Goal: Task Accomplishment & Management: Manage account settings

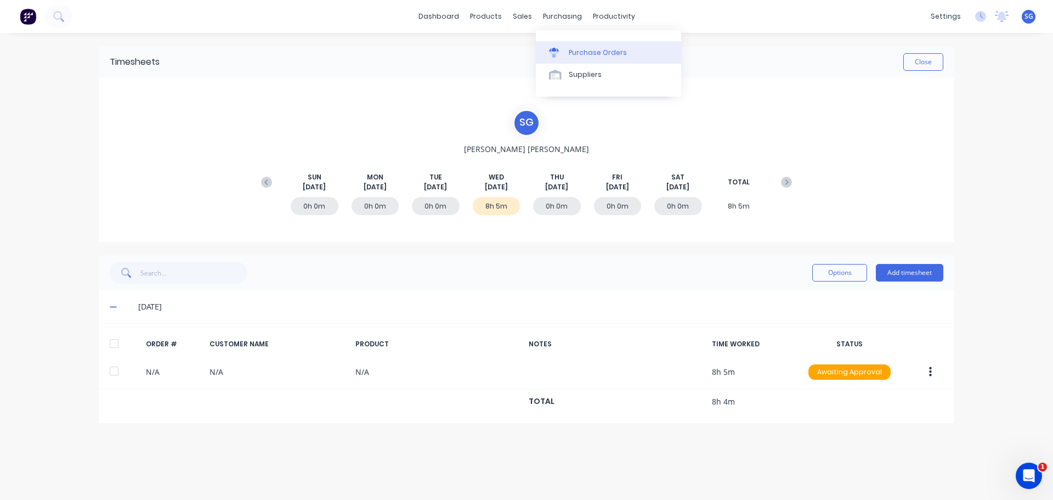
click at [573, 46] on link "Purchase Orders" at bounding box center [608, 52] width 145 height 22
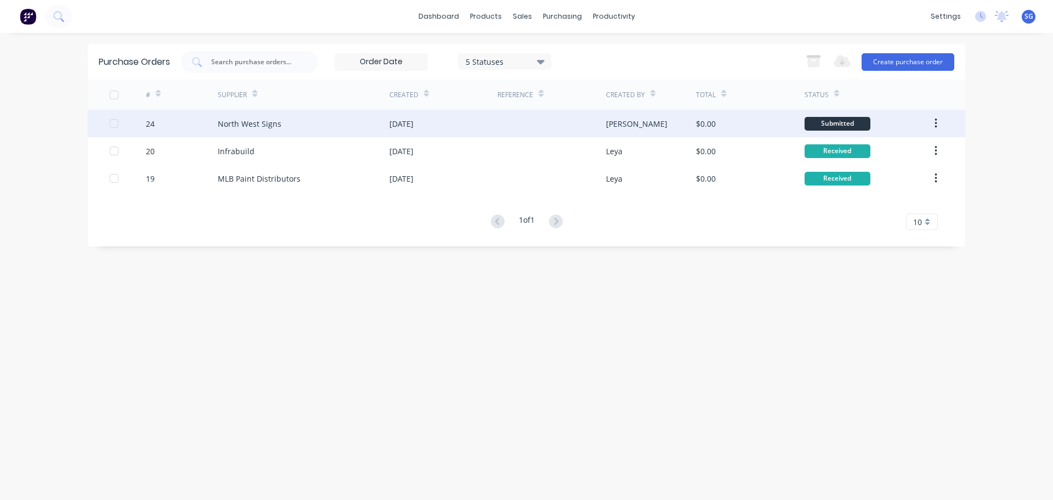
click at [258, 132] on div "North West Signs" at bounding box center [304, 123] width 172 height 27
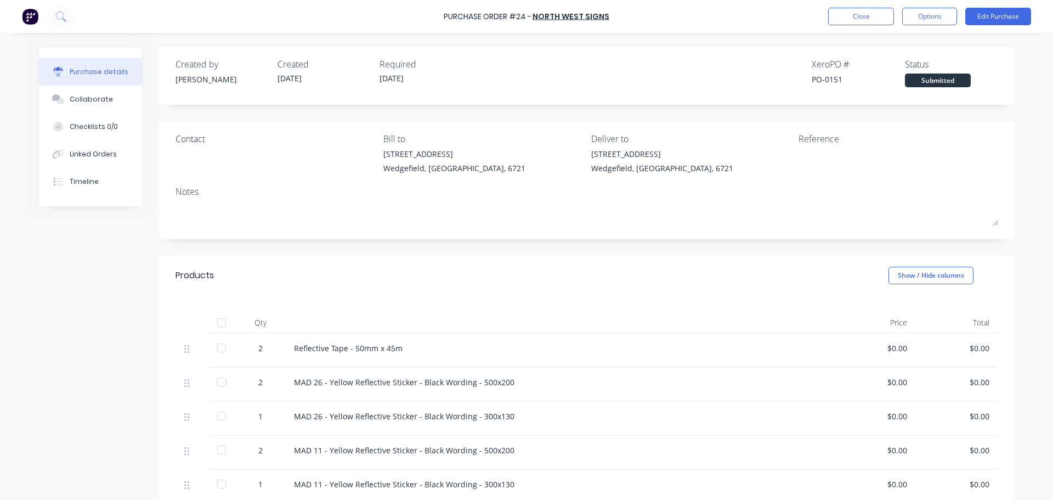
scroll to position [55, 0]
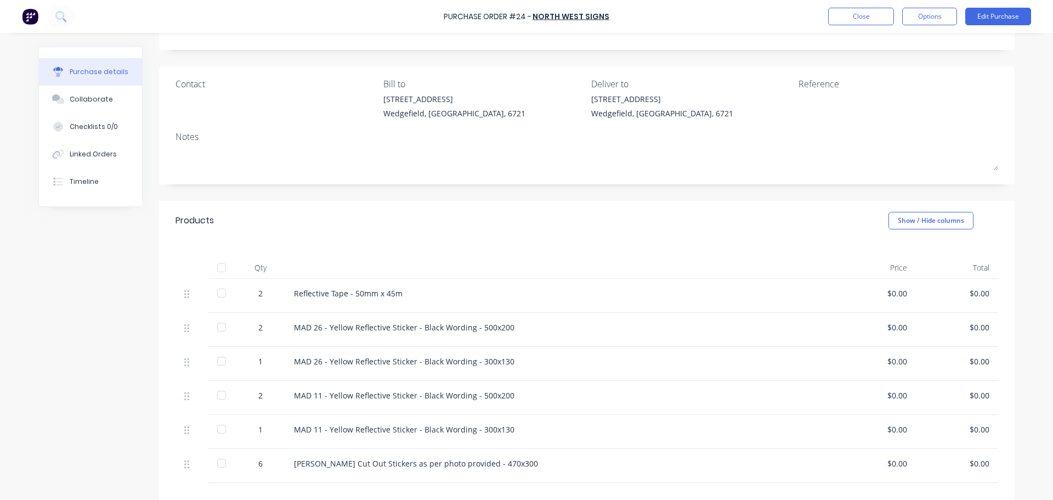
click at [896, 301] on div "$0.00" at bounding box center [875, 296] width 82 height 34
click at [898, 293] on div "$0.00" at bounding box center [874, 293] width 65 height 12
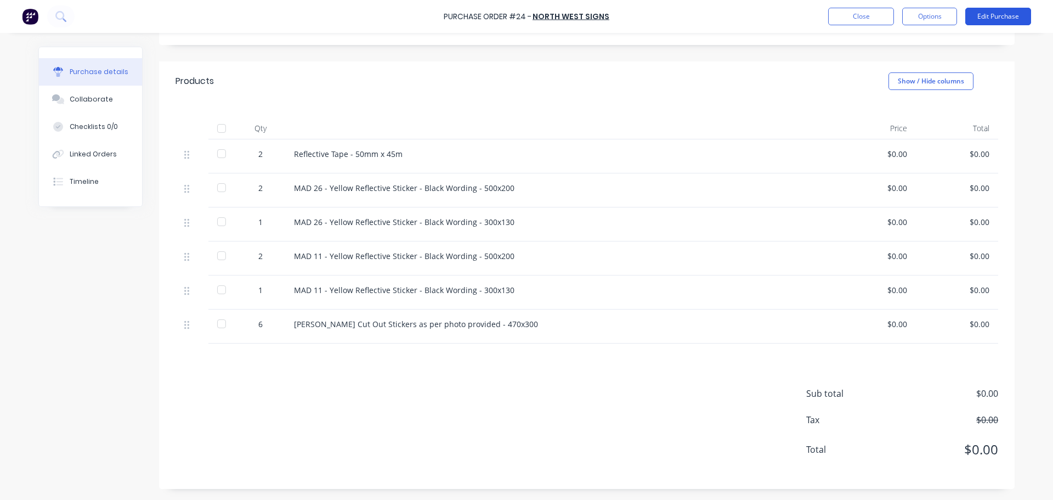
click at [982, 12] on button "Edit Purchase" at bounding box center [998, 17] width 66 height 18
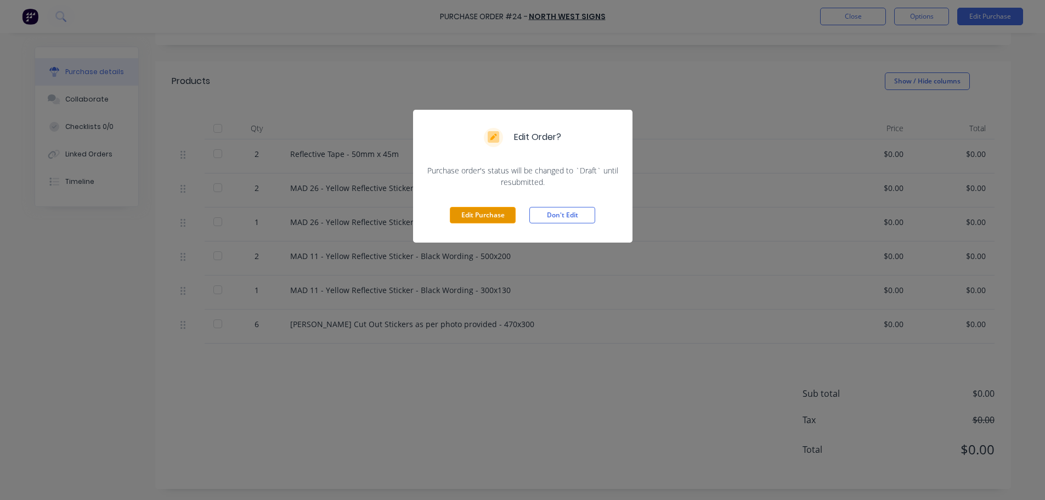
click at [474, 217] on button "Edit Purchase" at bounding box center [483, 215] width 66 height 16
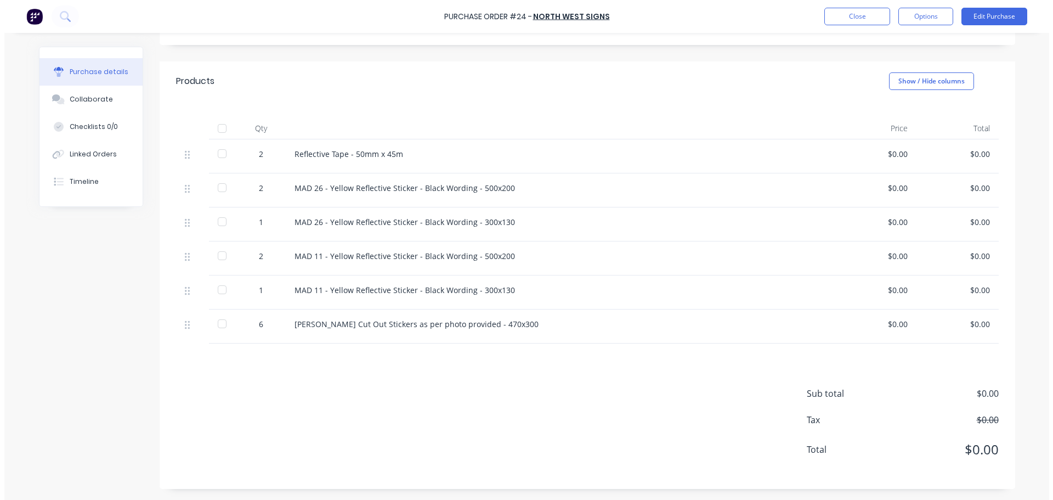
scroll to position [211, 0]
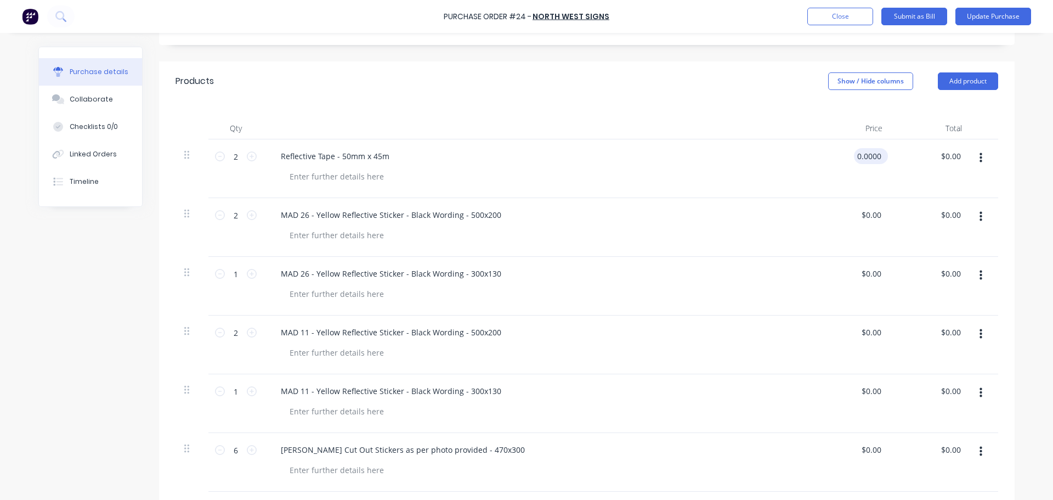
click at [869, 160] on input "0.0000" at bounding box center [869, 156] width 30 height 16
drag, startPoint x: 877, startPoint y: 158, endPoint x: 807, endPoint y: 157, distance: 69.6
click at [812, 157] on div "0.0000 0.0000" at bounding box center [852, 168] width 80 height 59
type input "$230.00"
type input "$460.00"
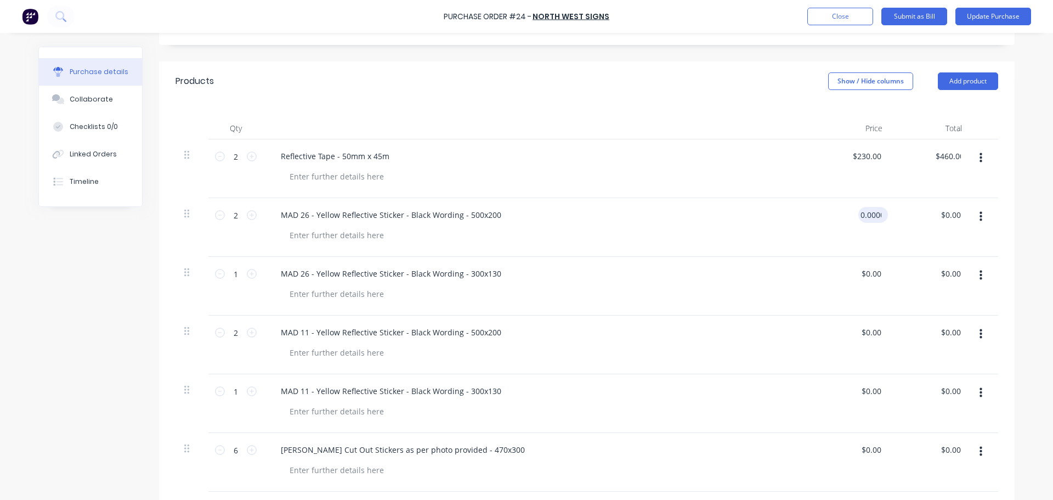
click at [864, 216] on input "0.0000" at bounding box center [870, 215] width 25 height 16
drag, startPoint x: 885, startPoint y: 214, endPoint x: 817, endPoint y: 220, distance: 67.7
click at [817, 220] on div "$0.00 $0.00" at bounding box center [852, 227] width 80 height 59
click at [863, 214] on div "0 $0.00" at bounding box center [852, 227] width 80 height 59
click at [863, 214] on div "$0.00 $0.00" at bounding box center [852, 227] width 80 height 59
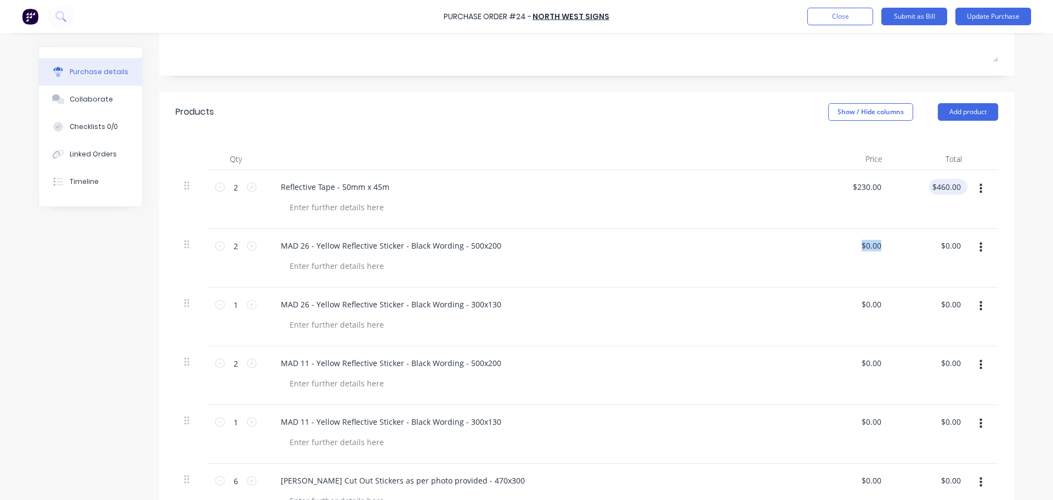
scroll to position [156, 0]
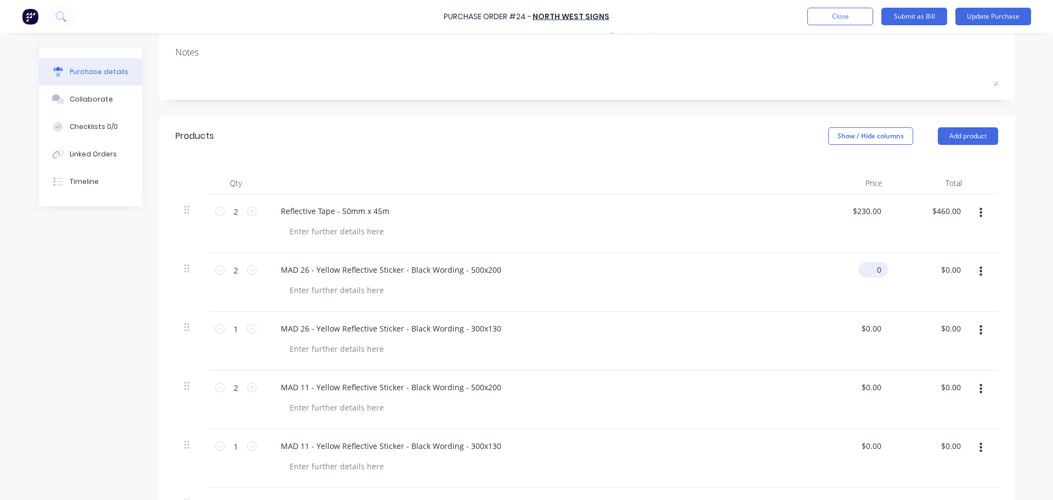
click at [877, 273] on input "0" at bounding box center [870, 270] width 25 height 16
type input "$52.90"
type input "$105.80"
click at [865, 324] on input "0.0000" at bounding box center [869, 328] width 30 height 16
drag, startPoint x: 875, startPoint y: 328, endPoint x: 847, endPoint y: 327, distance: 27.4
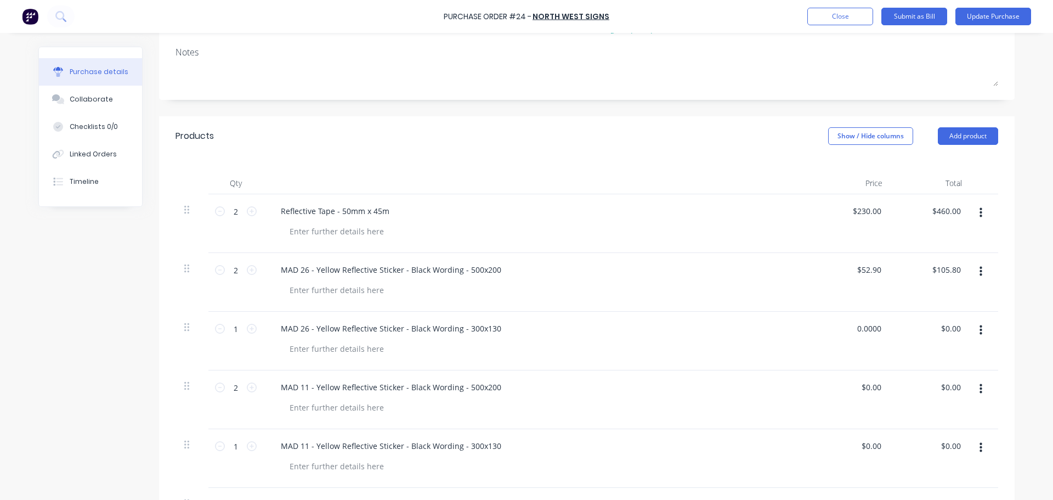
click at [847, 328] on div "0.0000 0.0000" at bounding box center [852, 340] width 80 height 59
drag, startPoint x: 877, startPoint y: 330, endPoint x: 805, endPoint y: 330, distance: 72.4
click at [805, 330] on div "1 1 MAD 26 - Yellow Reflective Sticker - Black Wording - 300x130 0.0000 0.0000 …" at bounding box center [586, 340] width 823 height 59
type input "$21.18"
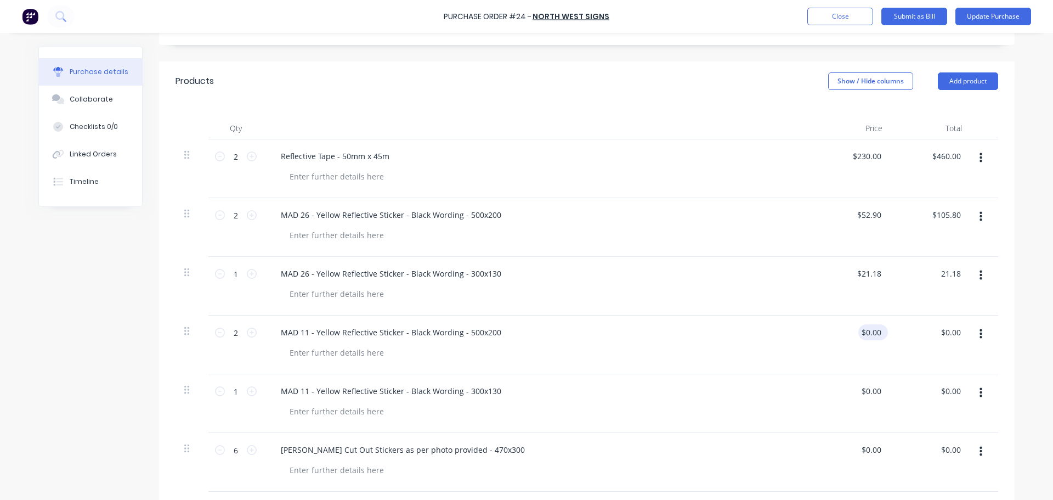
type input "$21.18"
click at [878, 339] on div "$0.00 $0.00" at bounding box center [870, 332] width 25 height 16
click at [877, 333] on input "0.0000" at bounding box center [870, 332] width 25 height 16
drag, startPoint x: 877, startPoint y: 333, endPoint x: 787, endPoint y: 324, distance: 90.9
click at [792, 328] on div "2 2 MAD 11 - Yellow Reflective Sticker - Black Wording - 500x200 0.0000 0.0000 …" at bounding box center [586, 344] width 823 height 59
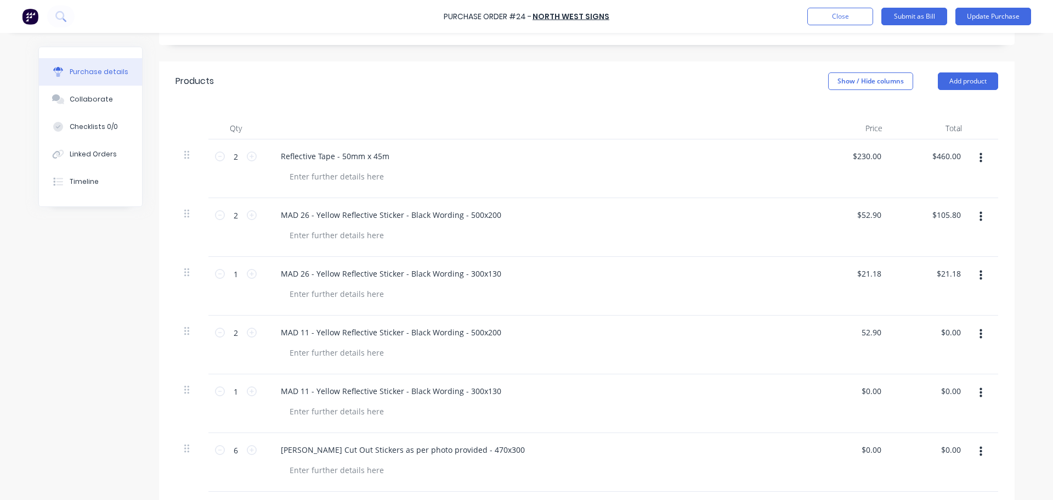
type input "$52.90"
type input "$105.80"
click at [876, 389] on input "0.0000" at bounding box center [869, 391] width 30 height 16
drag, startPoint x: 881, startPoint y: 391, endPoint x: 810, endPoint y: 383, distance: 71.2
click at [813, 386] on div "$0.00 $0.00" at bounding box center [852, 403] width 80 height 59
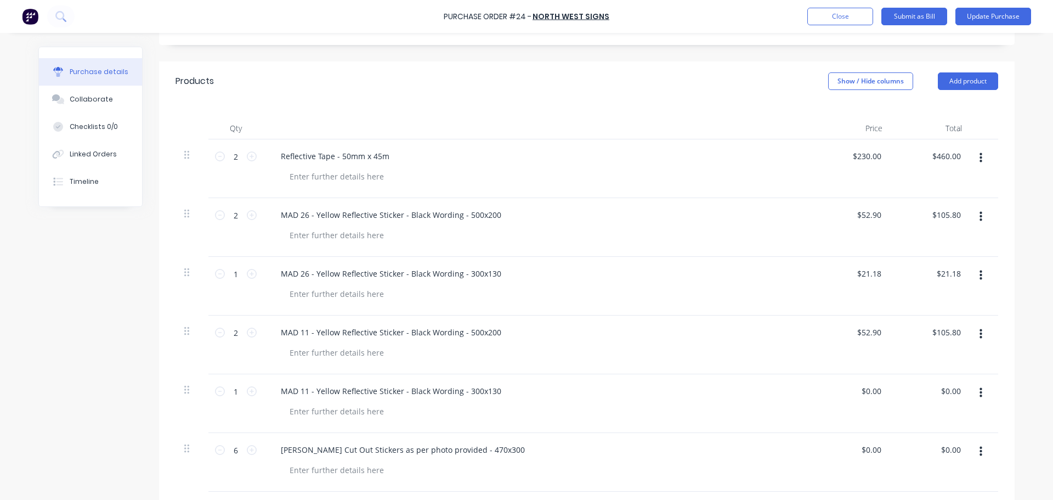
click at [885, 395] on div "$0.00 $0.00" at bounding box center [852, 403] width 80 height 59
type input "0"
click at [875, 391] on input "0" at bounding box center [870, 391] width 25 height 16
type input "$21.18"
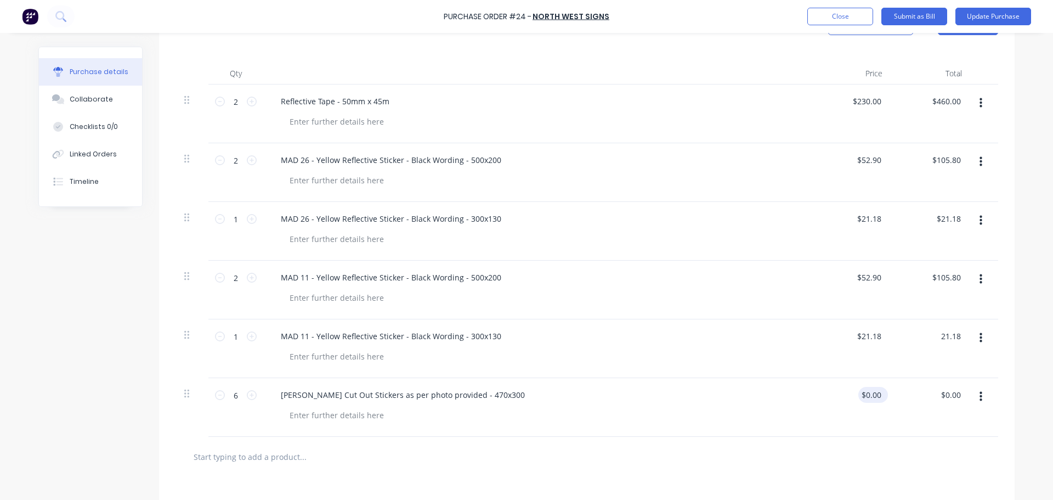
type input "$21.18"
drag, startPoint x: 877, startPoint y: 397, endPoint x: 842, endPoint y: 397, distance: 35.6
click at [842, 397] on div "0.0000 0.0000" at bounding box center [852, 407] width 80 height 59
drag, startPoint x: 879, startPoint y: 399, endPoint x: 834, endPoint y: 395, distance: 45.1
click at [834, 395] on div "$0.00 $0.00" at bounding box center [852, 407] width 80 height 59
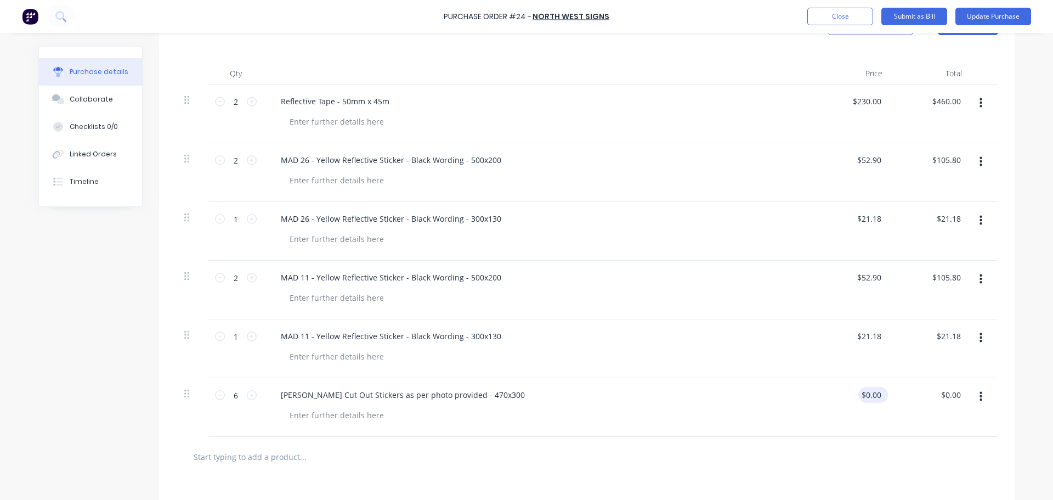
type input "0"
click at [878, 389] on div "0 $0.00" at bounding box center [870, 395] width 25 height 16
type input "45"
type input "270.00"
type input "$45.00"
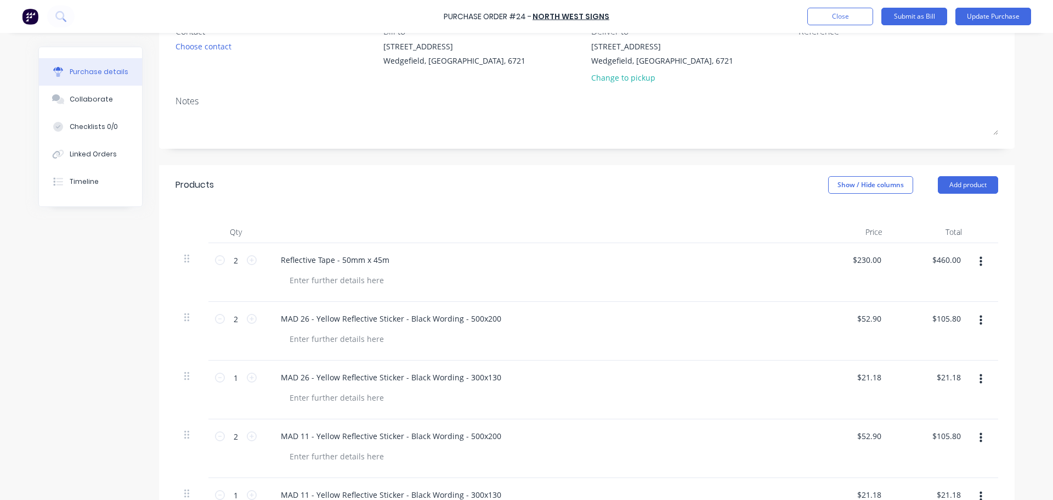
scroll to position [101, 0]
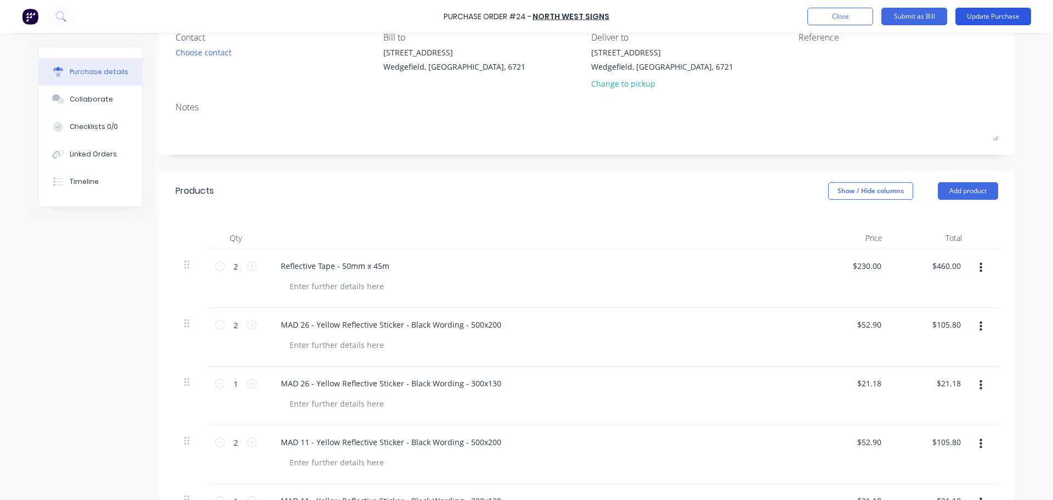
type input "$270.00"
click at [993, 19] on button "Update Purchase" at bounding box center [993, 17] width 76 height 18
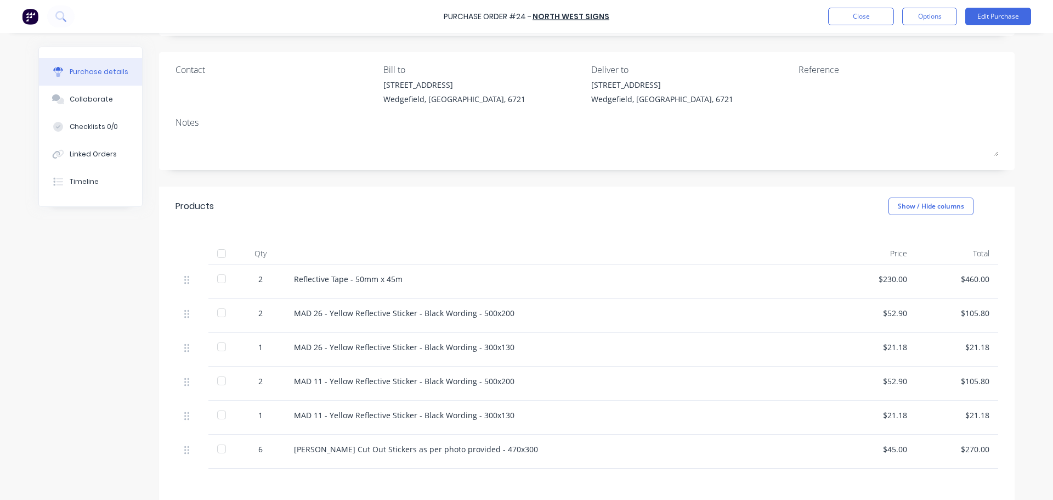
scroll to position [0, 0]
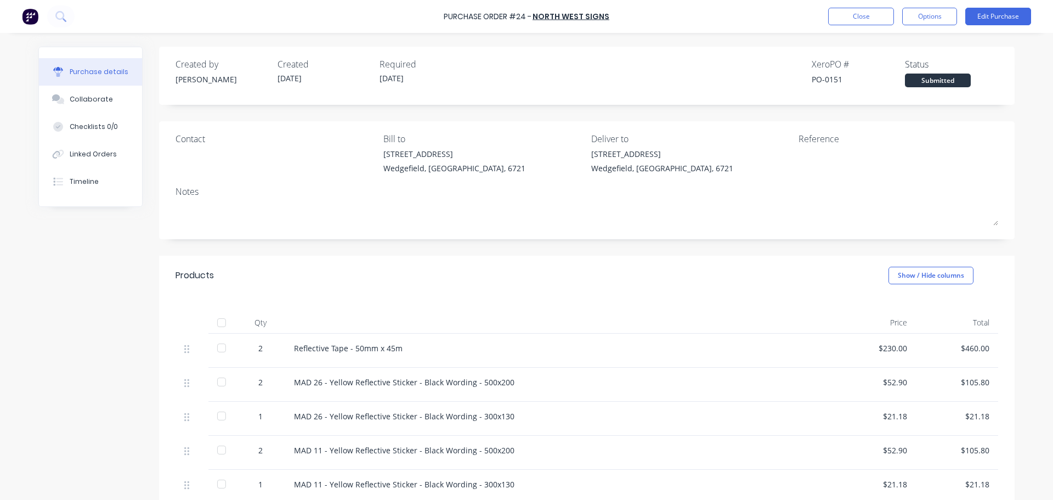
click at [86, 285] on div "Created by [PERSON_NAME] Created [DATE] Required [DATE] Xero PO # PO-0151 Statu…" at bounding box center [526, 365] width 976 height 636
click at [862, 21] on button "Close" at bounding box center [861, 17] width 66 height 18
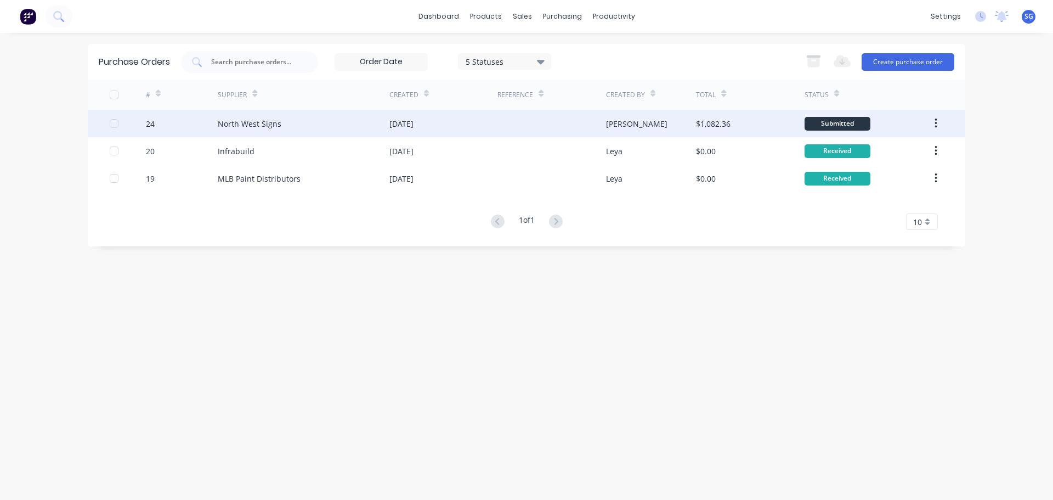
click at [573, 129] on div at bounding box center [551, 123] width 108 height 27
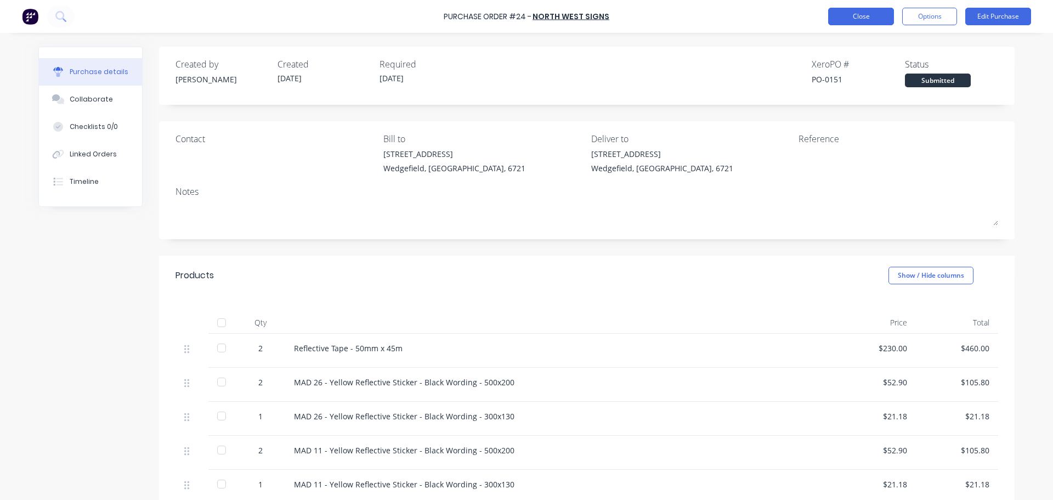
click at [875, 23] on button "Close" at bounding box center [861, 17] width 66 height 18
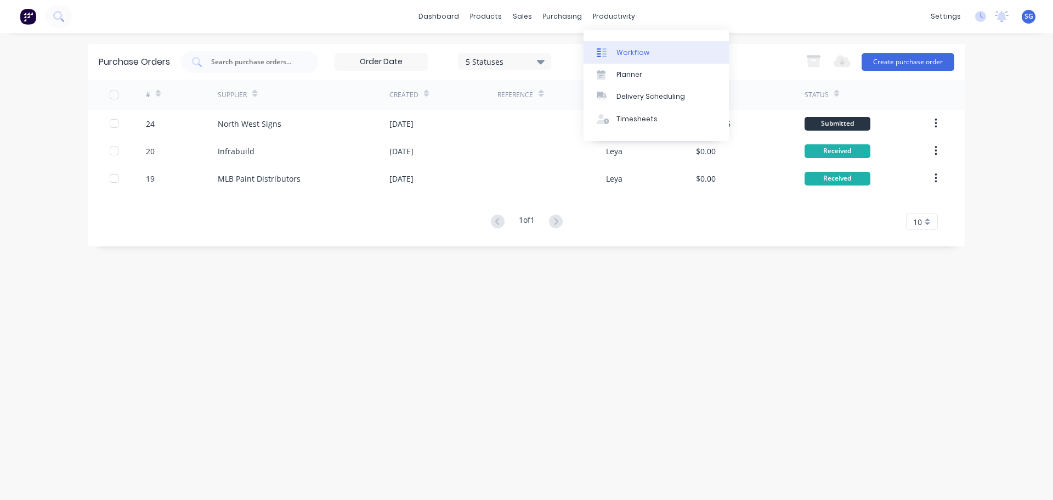
click at [629, 55] on div "Workflow" at bounding box center [632, 53] width 33 height 10
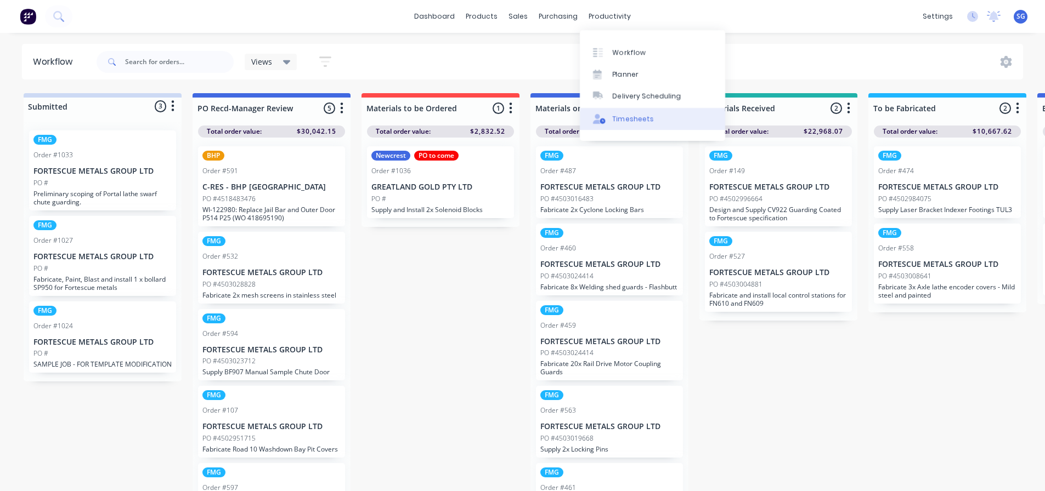
click at [622, 118] on div "Timesheets" at bounding box center [633, 119] width 41 height 10
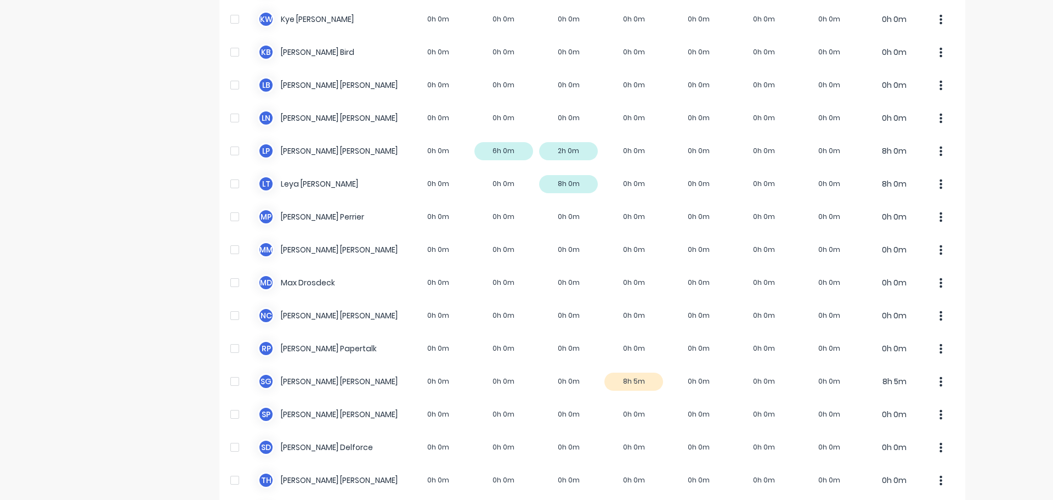
scroll to position [494, 0]
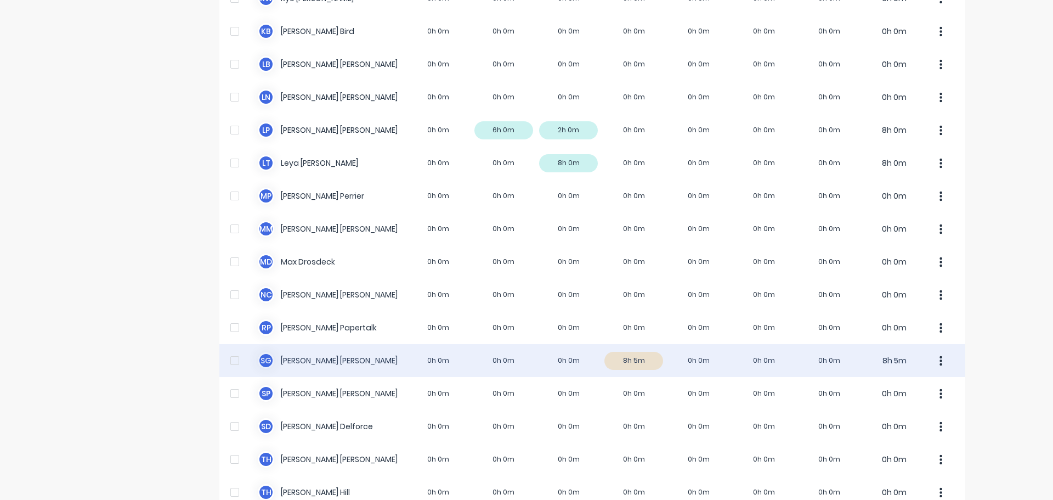
click at [624, 361] on div "S G [PERSON_NAME] 0h 0m 0h 0m 0h 0m 8h 5m 0h 0m 0h 0m 0h 0m 8h 5m" at bounding box center [592, 360] width 746 height 33
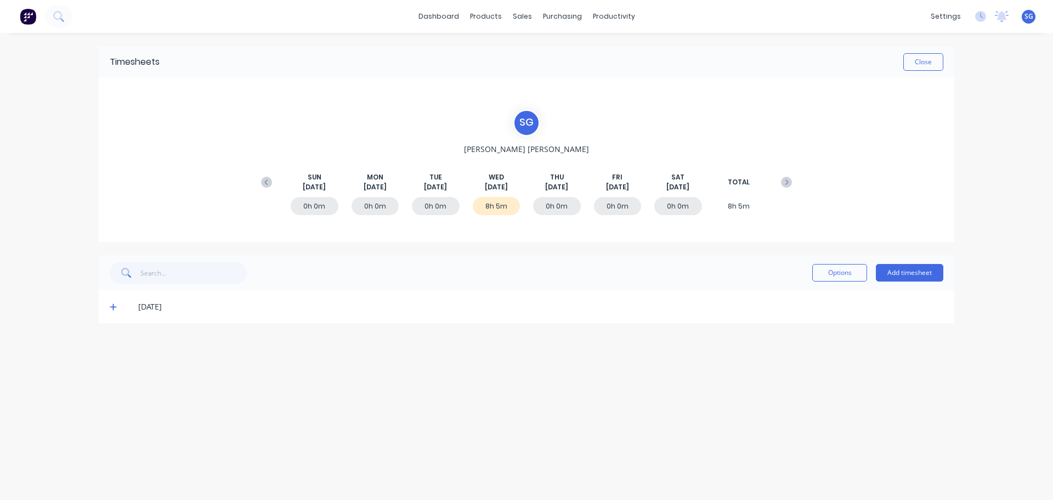
click at [495, 210] on div "8h 5m" at bounding box center [497, 206] width 48 height 18
click at [921, 275] on button "Add timesheet" at bounding box center [909, 273] width 67 height 18
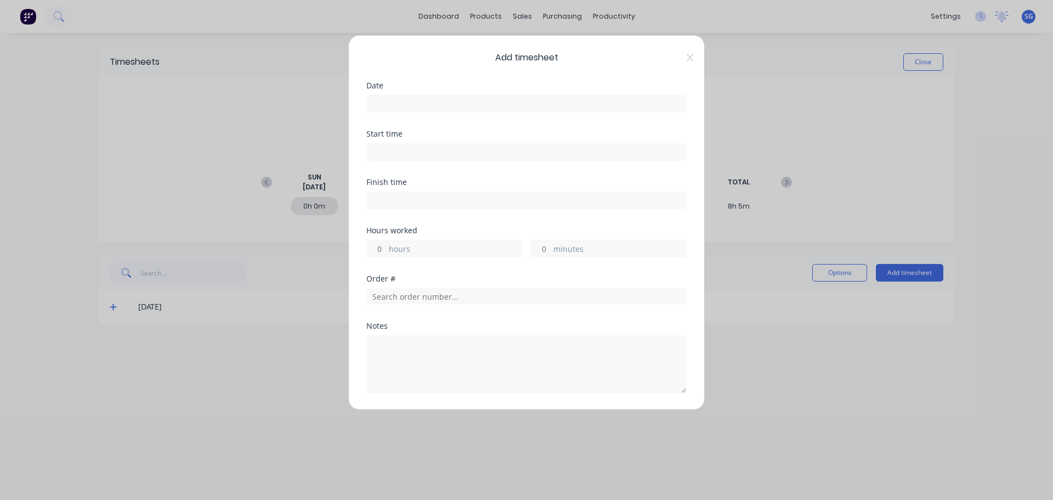
click at [406, 110] on input at bounding box center [526, 103] width 319 height 16
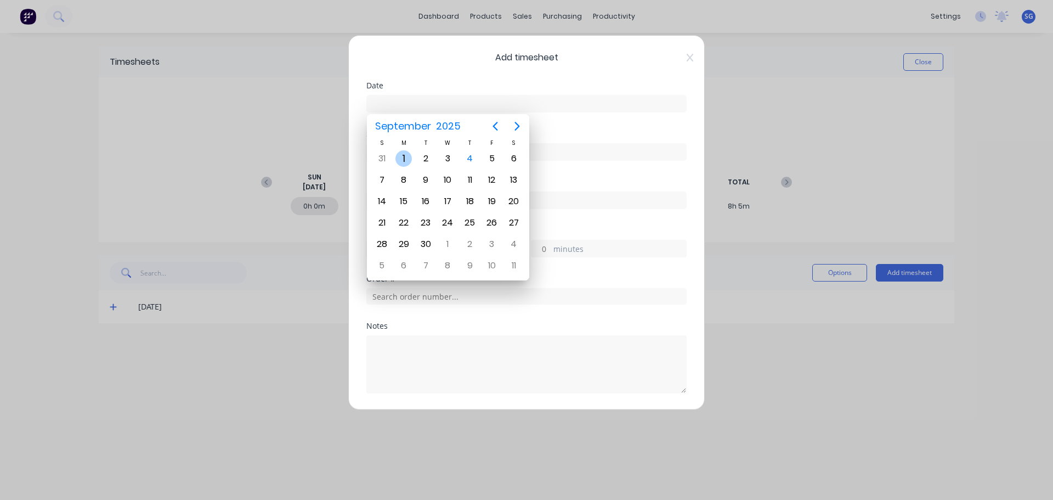
click at [405, 158] on div "1" at bounding box center [403, 158] width 16 height 16
type input "[DATE]"
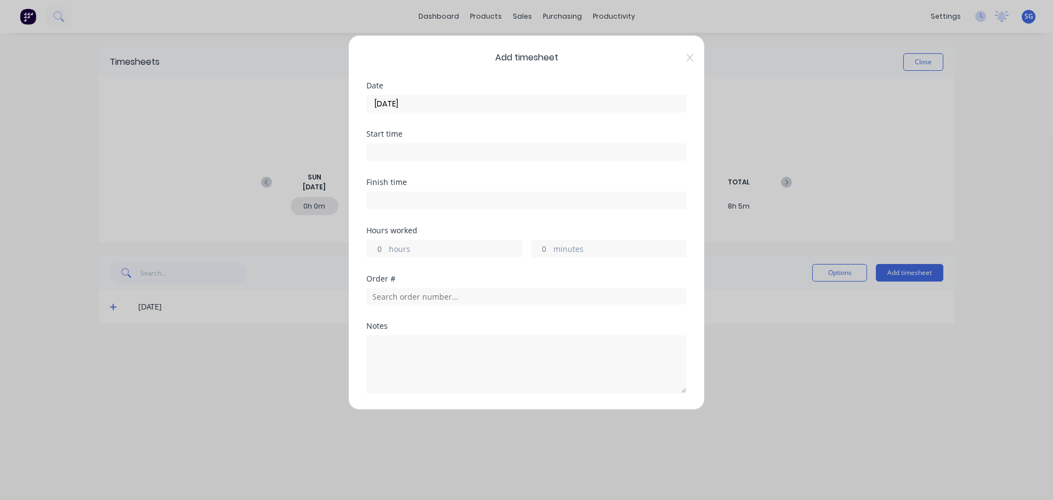
click at [400, 151] on input at bounding box center [526, 152] width 319 height 16
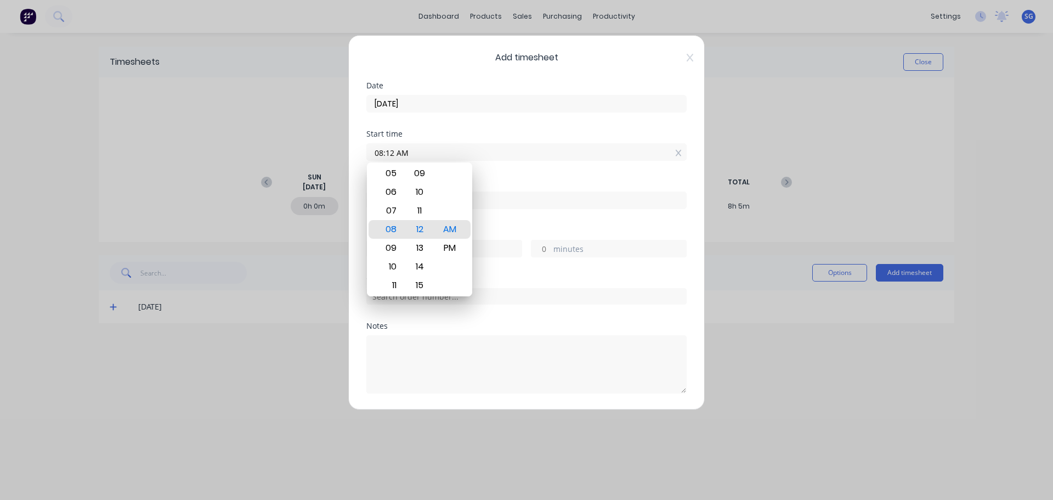
drag, startPoint x: 478, startPoint y: 151, endPoint x: 295, endPoint y: 150, distance: 182.6
click at [295, 150] on div "Add timesheet Date [DATE] Start time 08:12 AM Finish time Hours worked hours mi…" at bounding box center [526, 250] width 1053 height 500
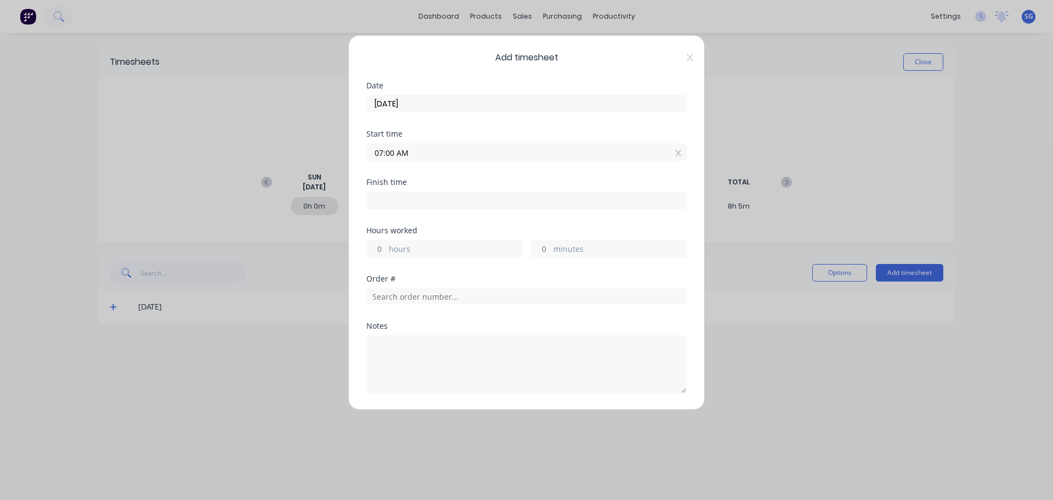
click at [388, 156] on input "07:00 AM" at bounding box center [526, 152] width 319 height 16
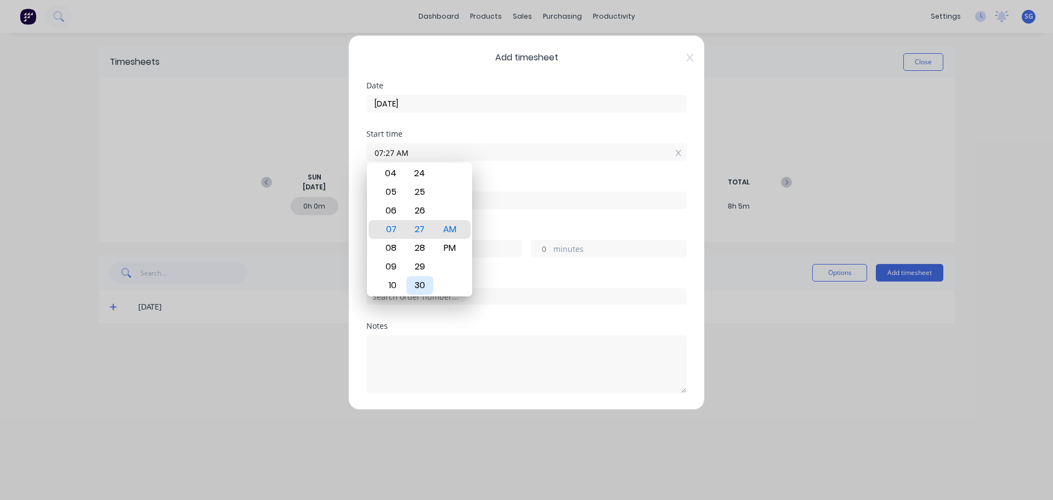
click at [419, 286] on div "30" at bounding box center [419, 285] width 27 height 19
type input "07:30 AM"
click at [587, 180] on div "Finish time" at bounding box center [526, 182] width 320 height 8
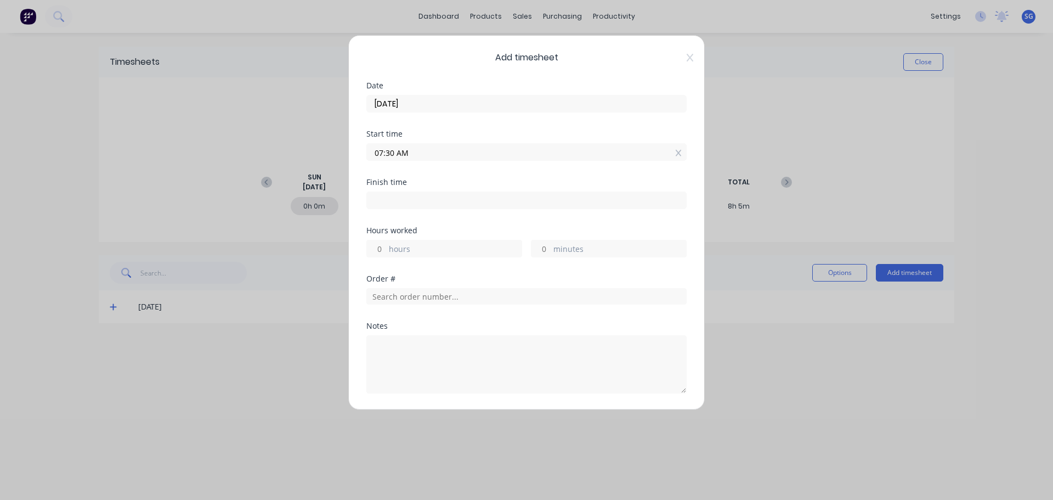
click at [381, 203] on input at bounding box center [526, 200] width 319 height 16
type input "08:12 AM"
type input "0"
type input "42"
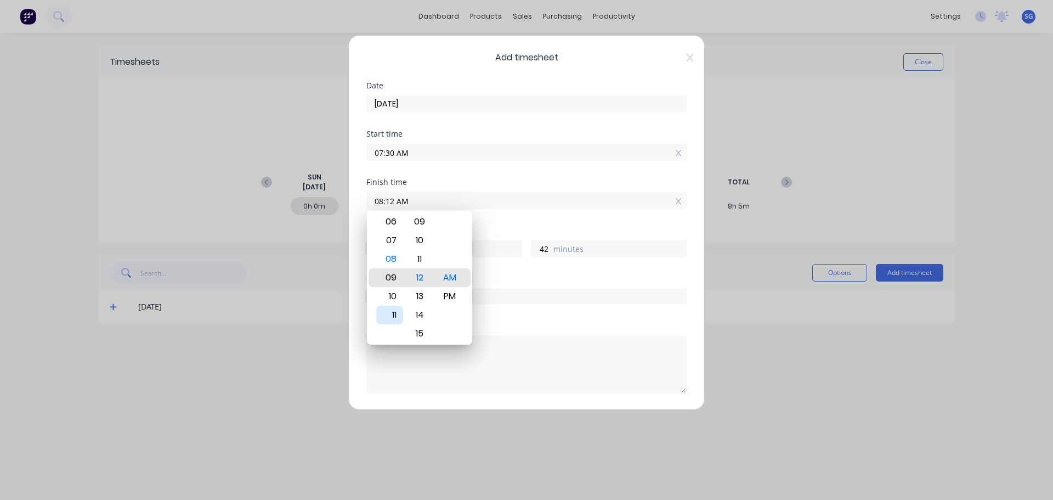
type input "09:12 AM"
type input "1"
type input "10:12 AM"
type input "2"
type input "11:12 AM"
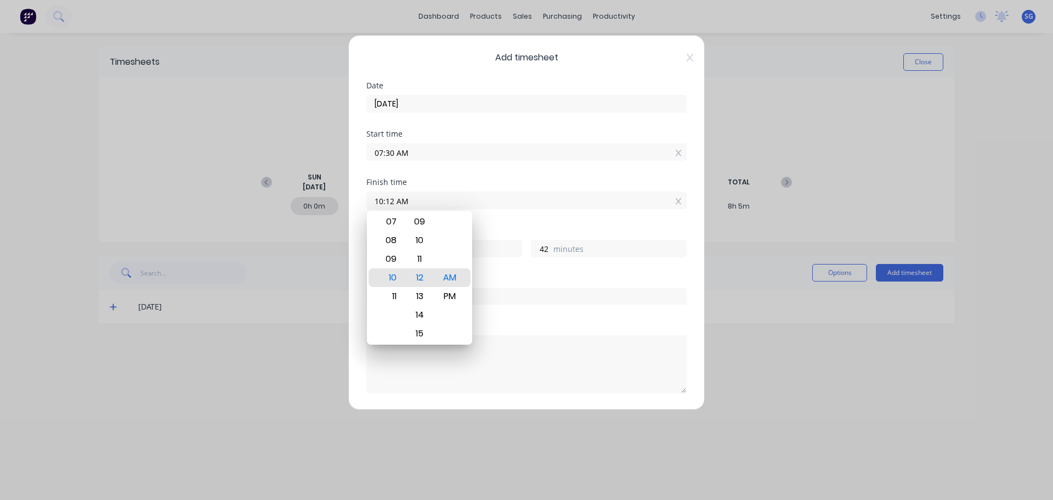
type input "3"
type input "09:12 AM"
type input "1"
type input "06:12 AM"
type input "22"
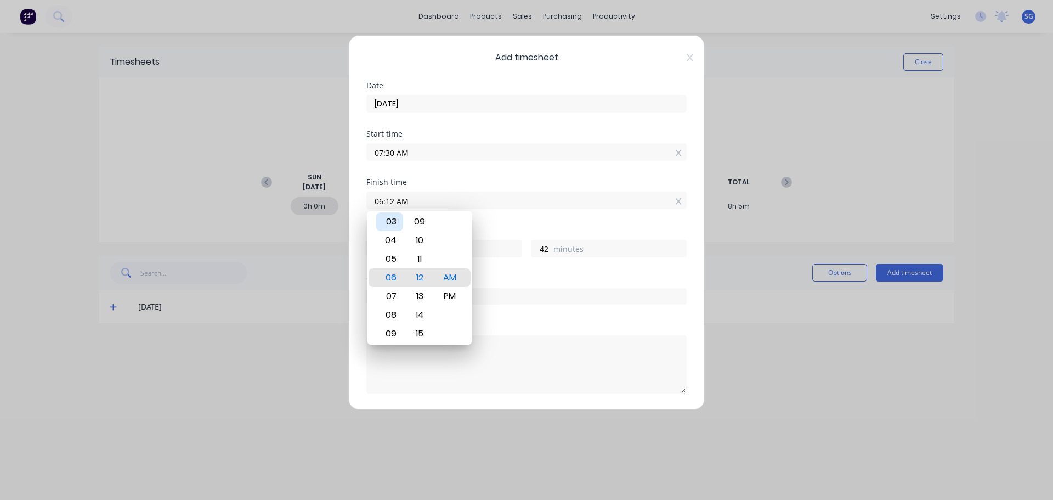
click at [391, 224] on div "03" at bounding box center [389, 221] width 27 height 19
type input "03:12 AM"
type input "19"
click at [423, 327] on div "15" at bounding box center [419, 333] width 27 height 19
type input "03:15 AM"
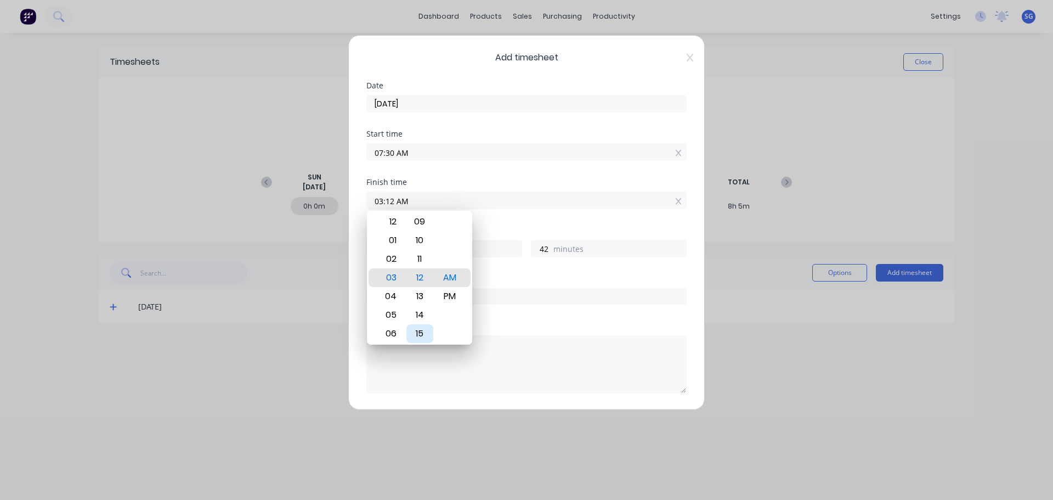
type input "45"
click at [443, 297] on div "PM" at bounding box center [450, 296] width 27 height 19
type input "03:15 PM"
type input "7"
click at [540, 228] on div "Hours worked" at bounding box center [526, 230] width 320 height 8
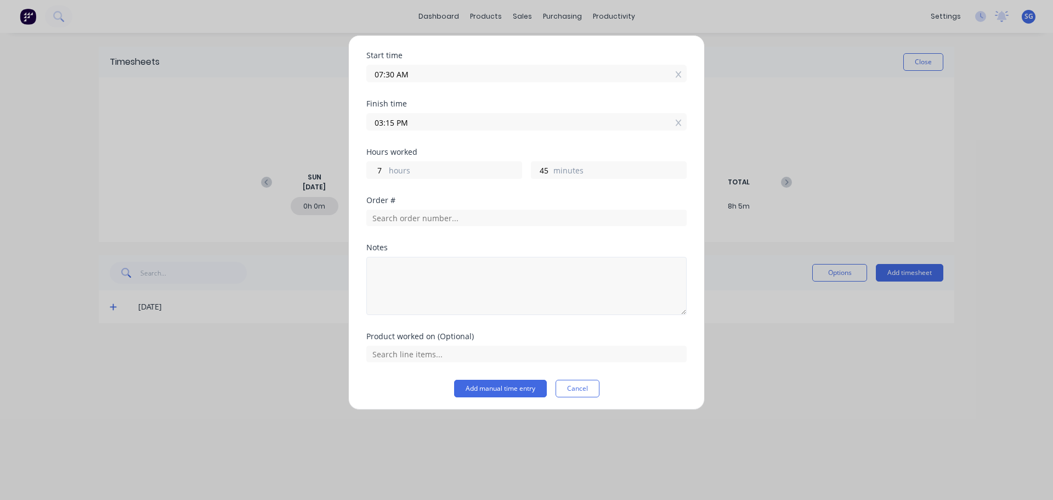
scroll to position [82, 0]
click at [484, 386] on button "Add manual time entry" at bounding box center [500, 385] width 93 height 18
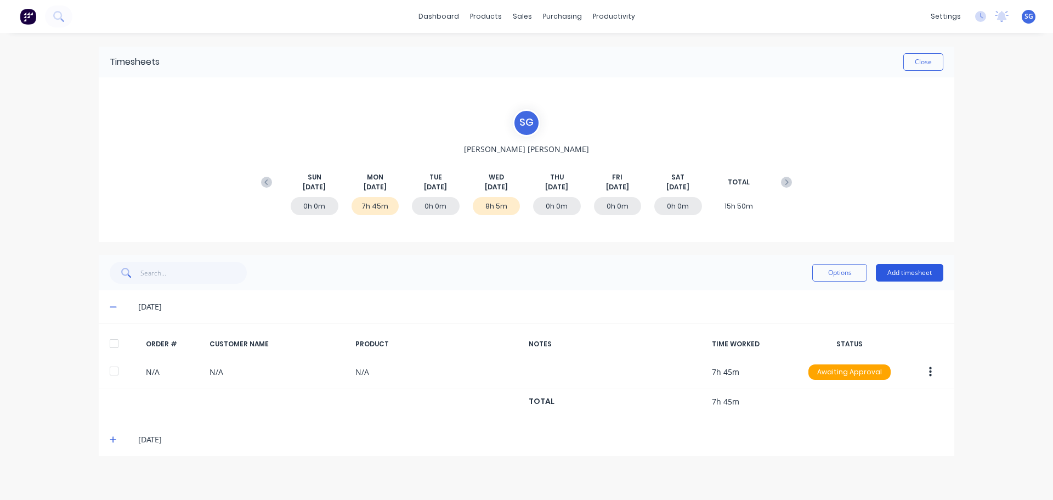
click at [904, 271] on button "Add timesheet" at bounding box center [909, 273] width 67 height 18
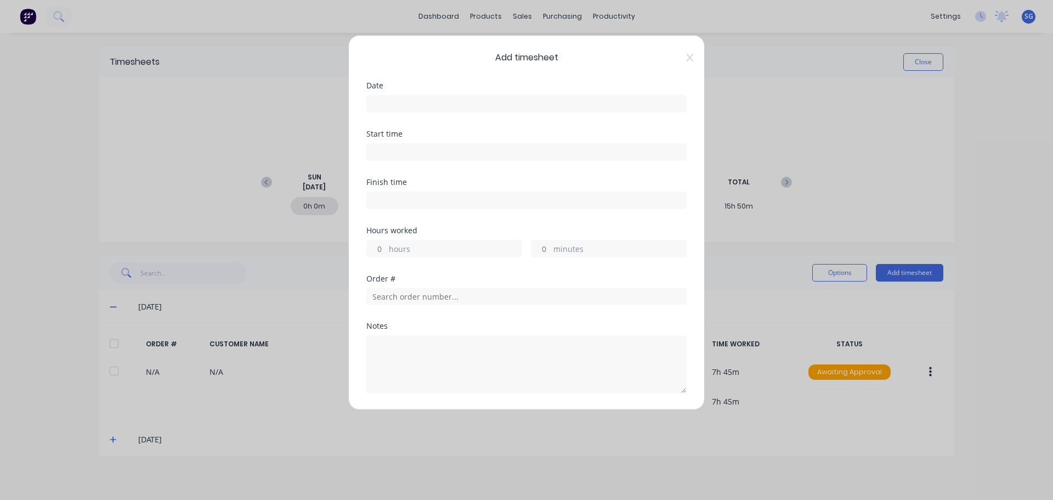
click at [388, 102] on input at bounding box center [526, 103] width 319 height 16
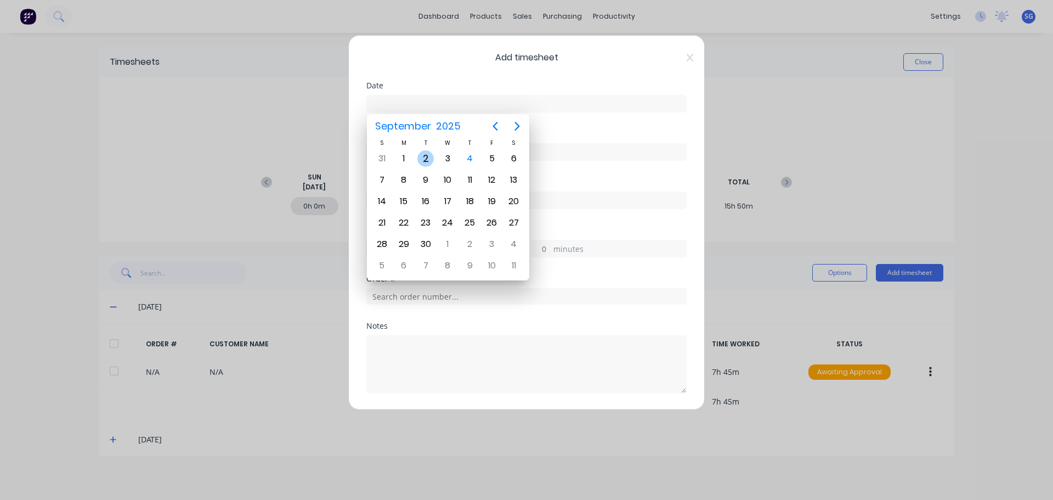
click at [424, 157] on div "2" at bounding box center [425, 158] width 16 height 16
type input "[DATE]"
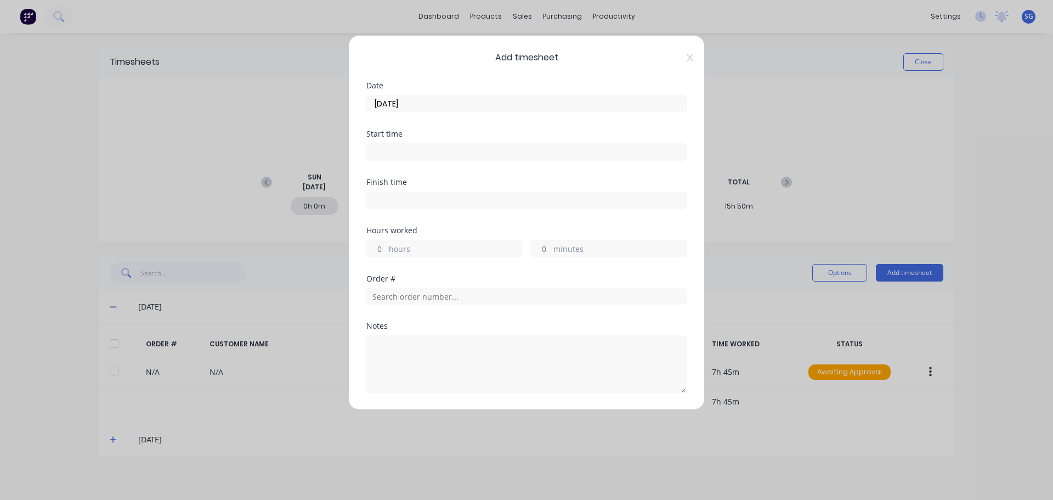
click at [417, 152] on input at bounding box center [526, 152] width 319 height 16
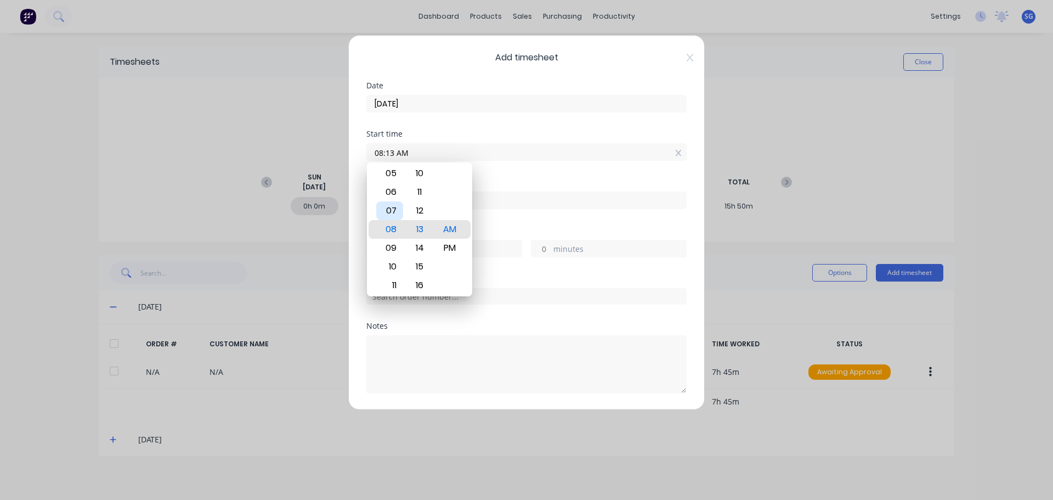
click at [392, 208] on div "07" at bounding box center [389, 210] width 27 height 19
click at [417, 269] on div "30" at bounding box center [419, 266] width 27 height 19
type input "07:30 AM"
click at [522, 172] on div "Start time 07:30 AM" at bounding box center [526, 154] width 320 height 48
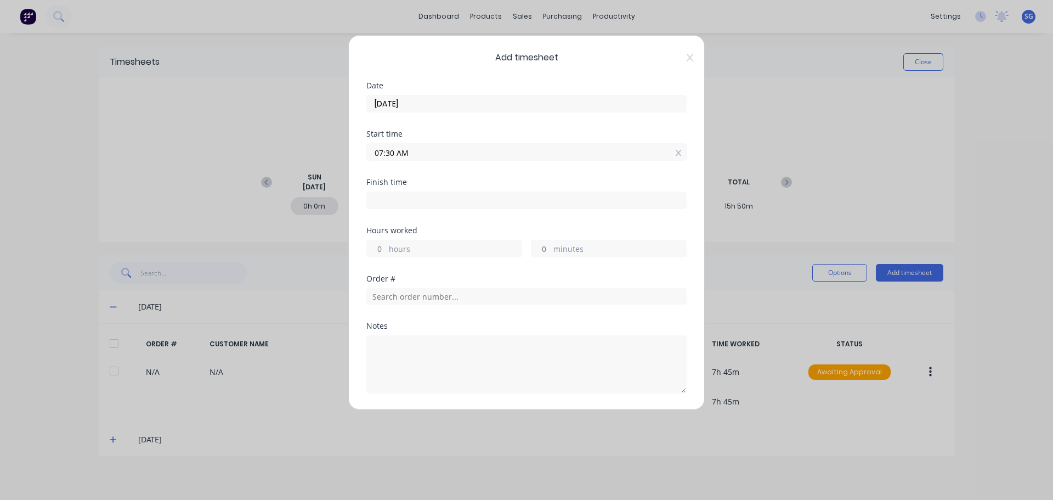
click at [427, 203] on input at bounding box center [526, 200] width 319 height 16
type input "08:13 AM"
type input "0"
type input "43"
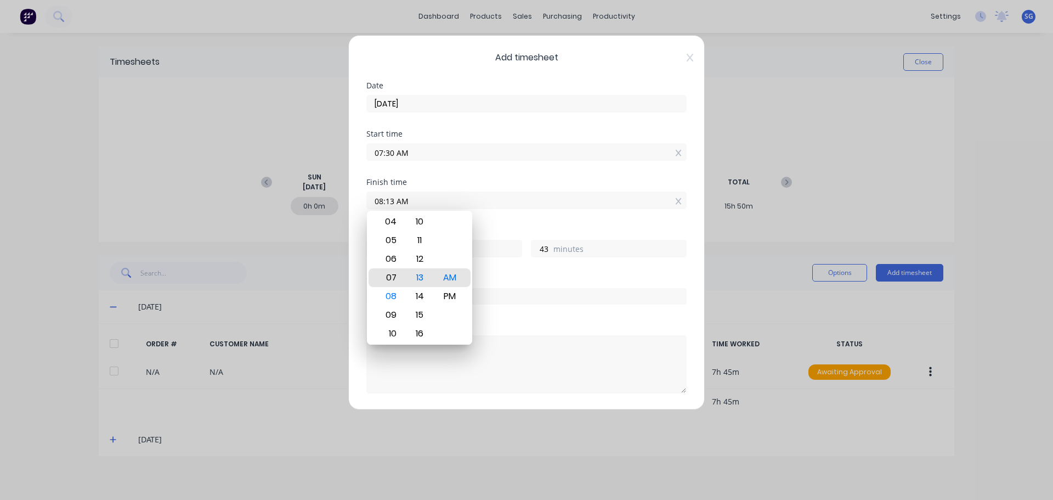
type input "07:13 AM"
type input "23"
type input "06:13 AM"
type input "22"
click at [392, 224] on div "03" at bounding box center [389, 221] width 27 height 19
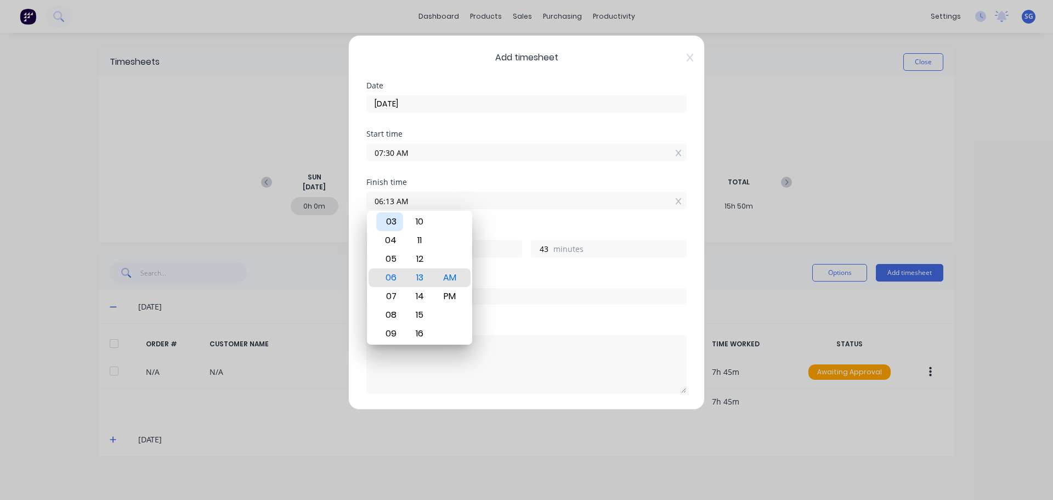
type input "03:13 AM"
type input "19"
type input "03:14 AM"
type input "44"
type input "03:20 AM"
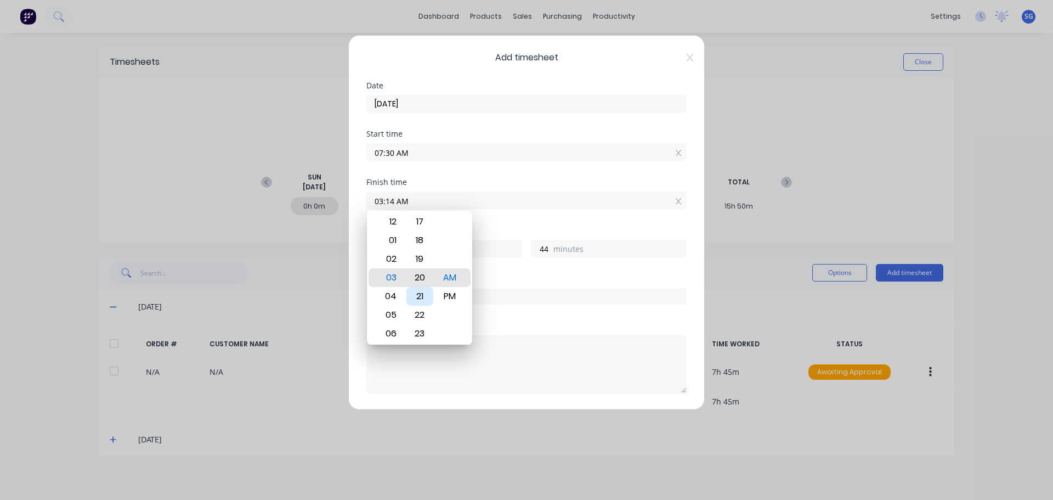
type input "50"
type input "03:23 AM"
type input "53"
type input "03:25 AM"
type input "55"
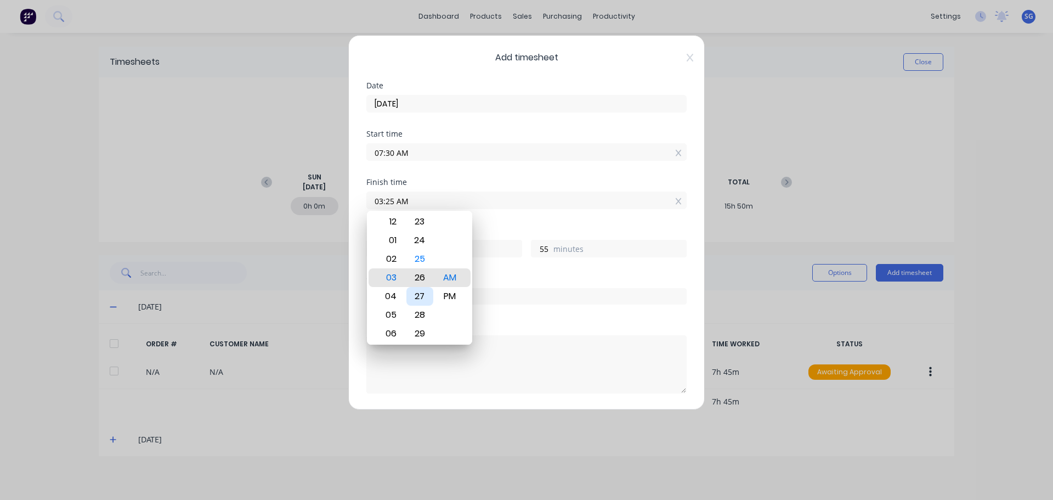
type input "03:26 AM"
type input "56"
type input "03:28 AM"
type input "58"
click at [423, 316] on div "30" at bounding box center [419, 314] width 27 height 19
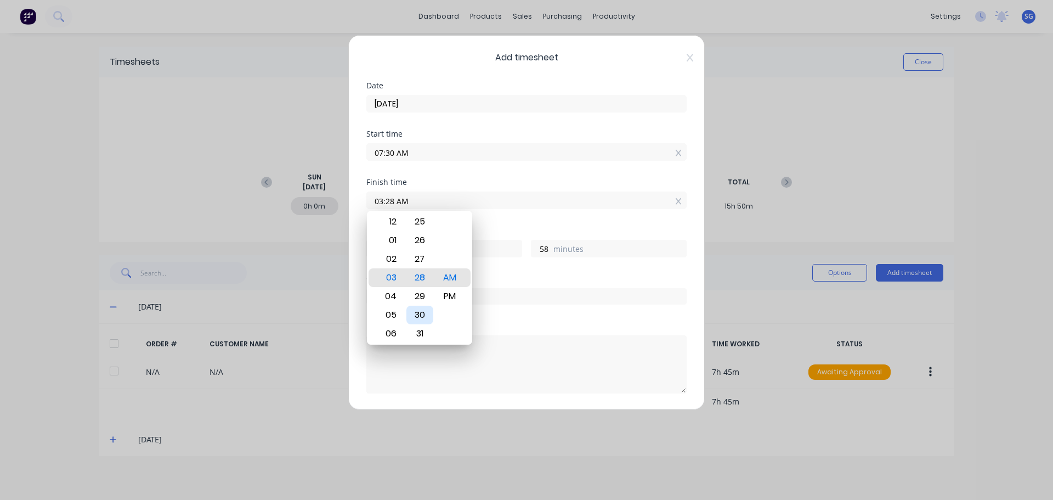
type input "03:30 AM"
type input "20"
type input "0"
click at [544, 228] on div "Hours worked" at bounding box center [526, 230] width 320 height 8
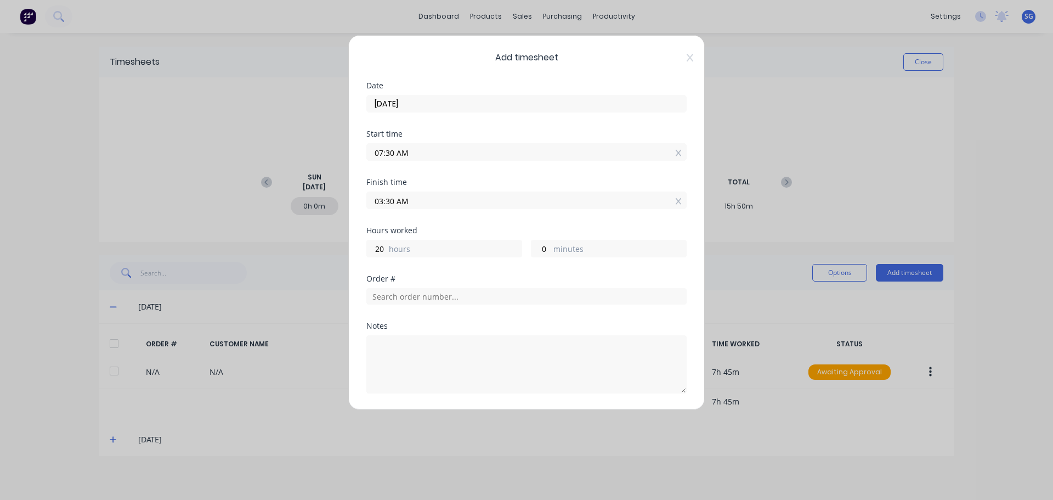
click at [432, 195] on input "03:30 AM" at bounding box center [526, 200] width 319 height 16
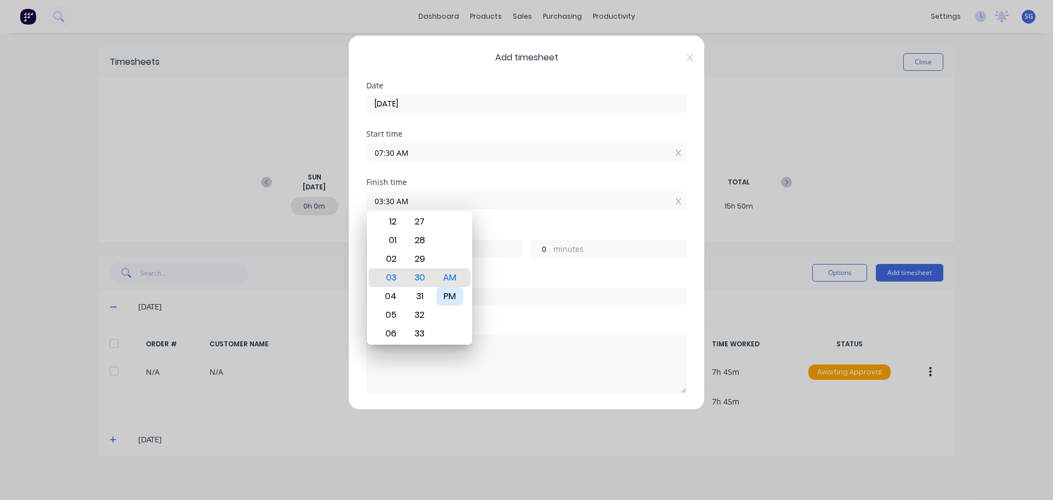
click at [443, 303] on div "PM" at bounding box center [450, 296] width 27 height 19
type input "03:30 PM"
type input "8"
click at [531, 220] on div "Finish time 03:30 PM" at bounding box center [526, 202] width 320 height 48
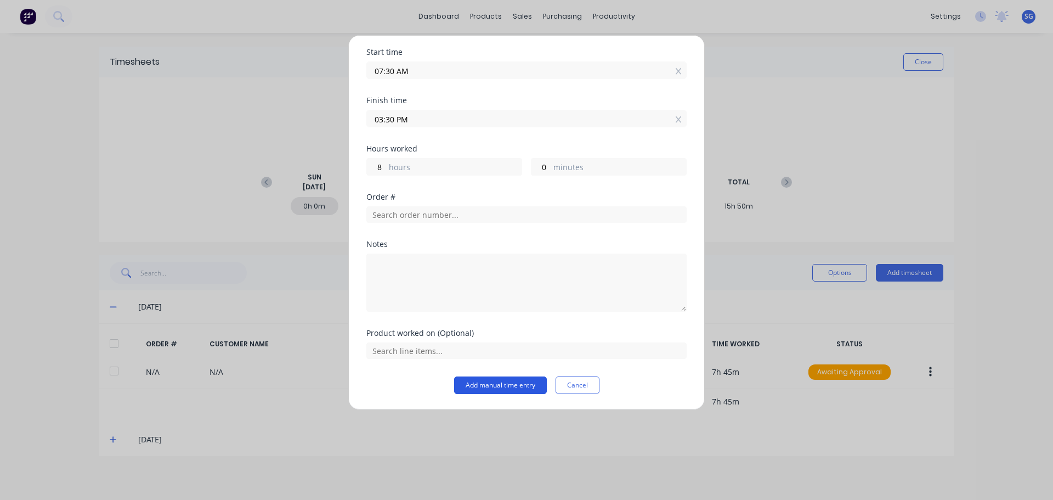
click at [490, 390] on button "Add manual time entry" at bounding box center [500, 385] width 93 height 18
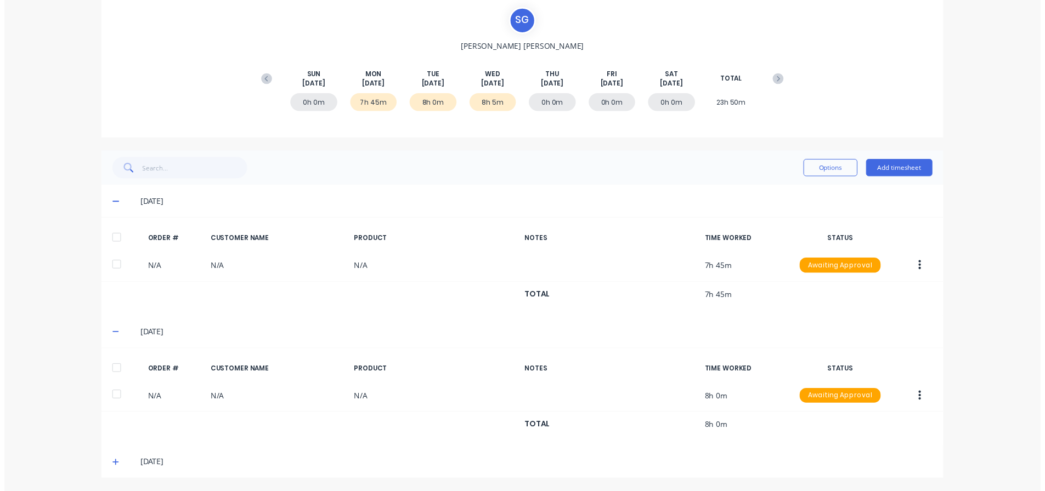
scroll to position [0, 0]
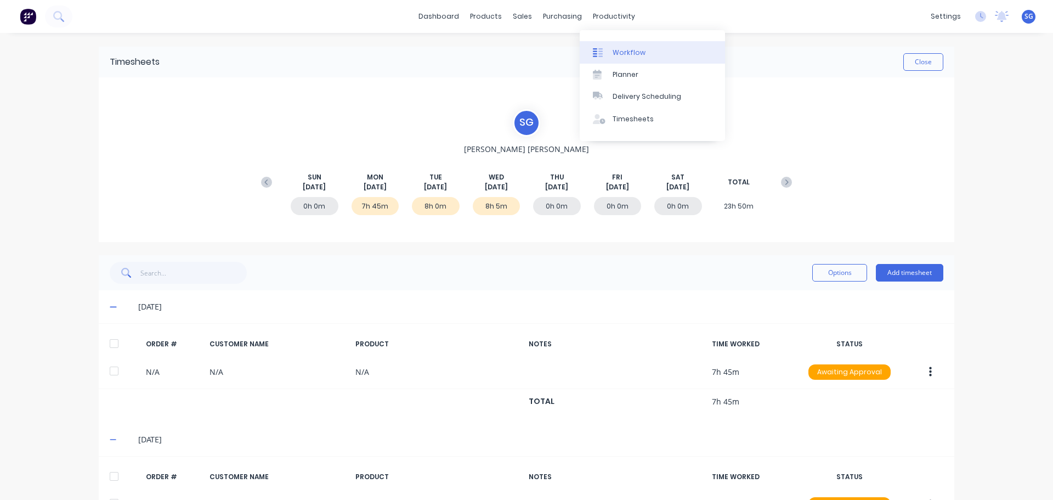
click at [613, 49] on div "Workflow" at bounding box center [629, 53] width 33 height 10
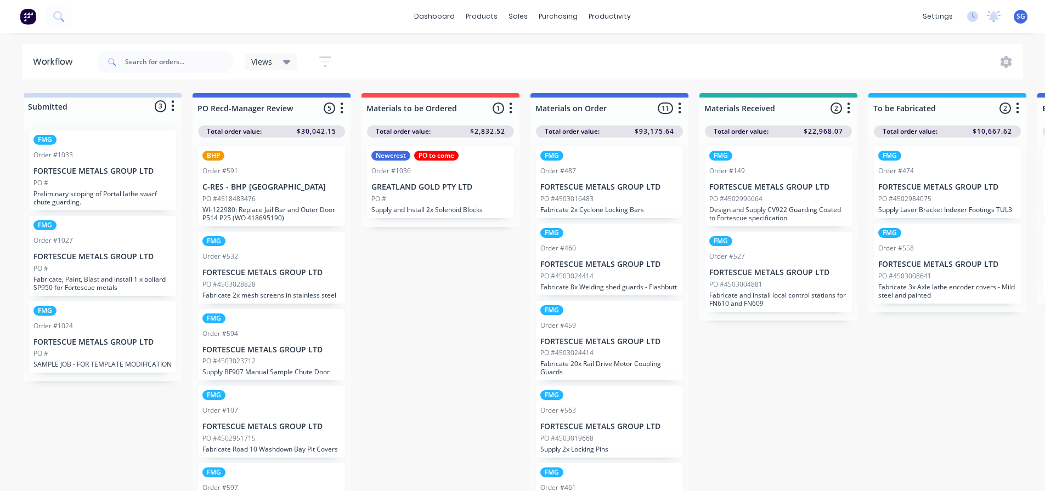
click at [418, 197] on div "PO #" at bounding box center [440, 199] width 138 height 10
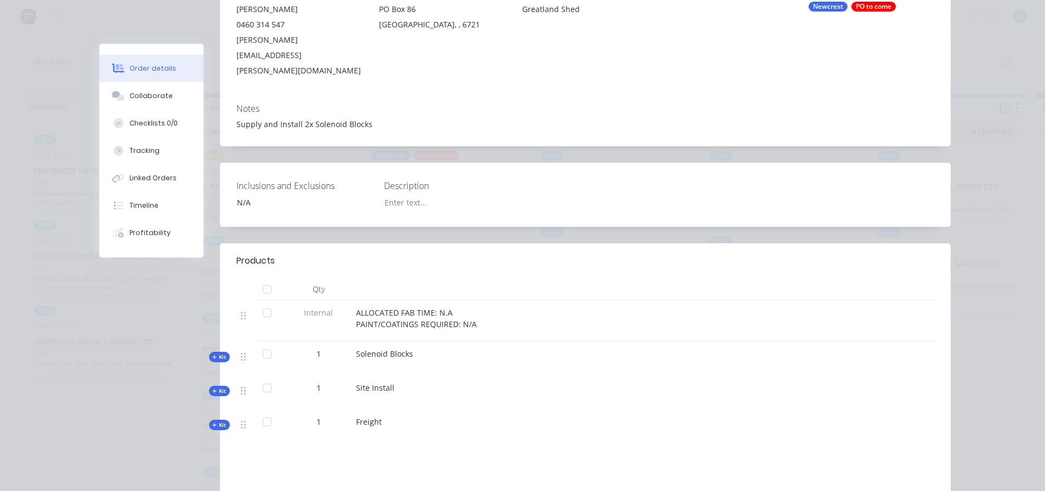
scroll to position [219, 0]
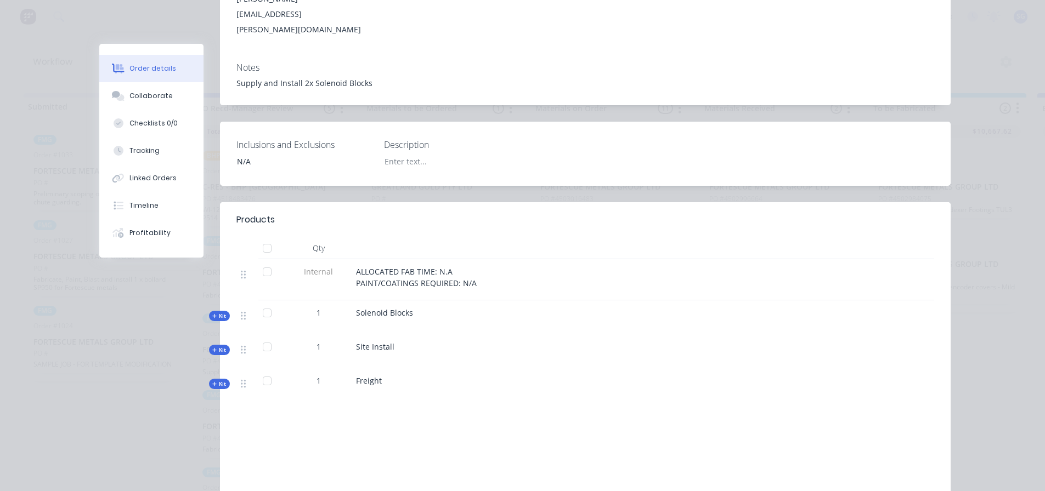
click at [215, 312] on span "Kit" at bounding box center [219, 316] width 14 height 8
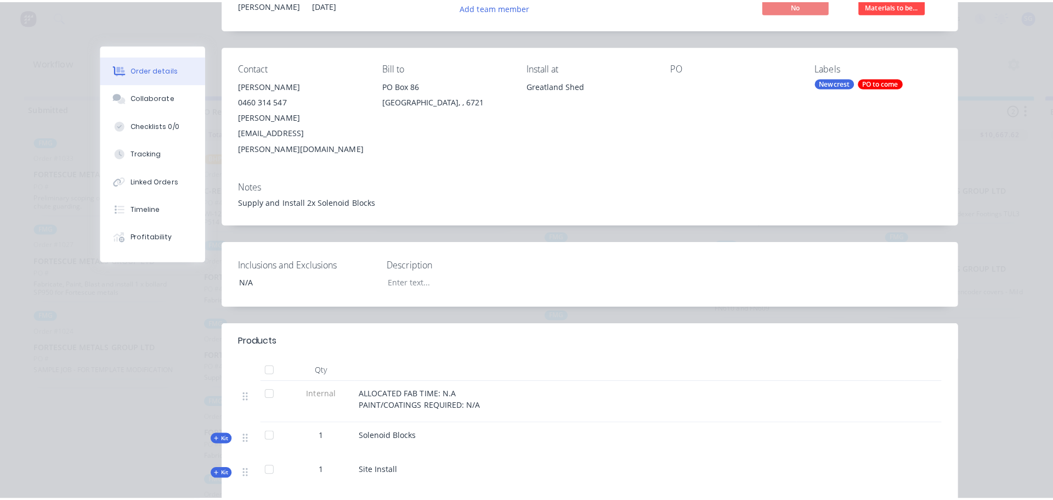
scroll to position [0, 0]
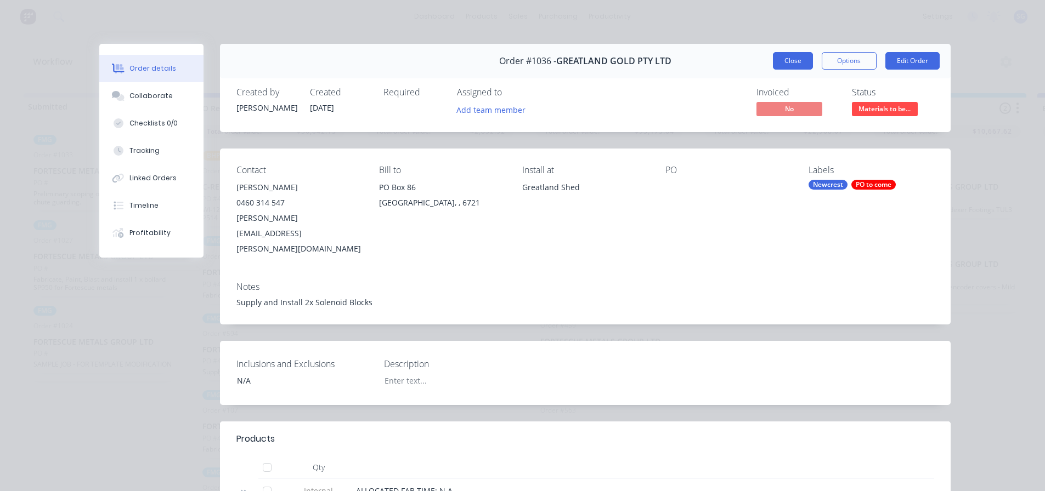
click at [795, 59] on button "Close" at bounding box center [793, 61] width 40 height 18
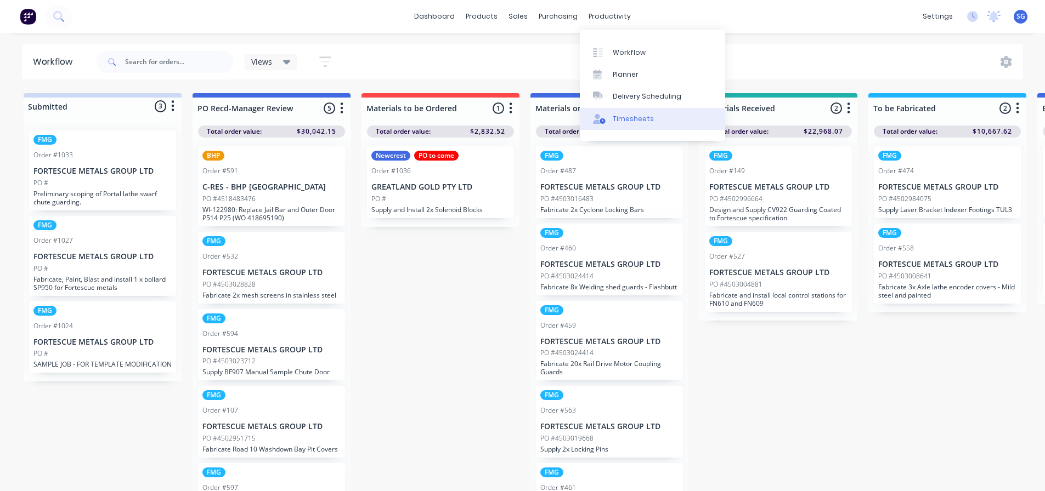
click at [626, 117] on div "Timesheets" at bounding box center [633, 119] width 41 height 10
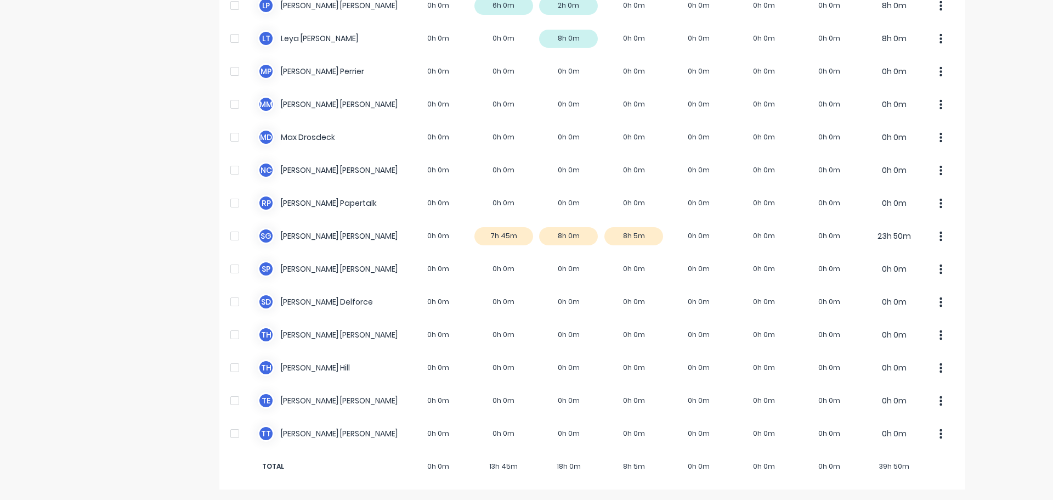
scroll to position [619, 0]
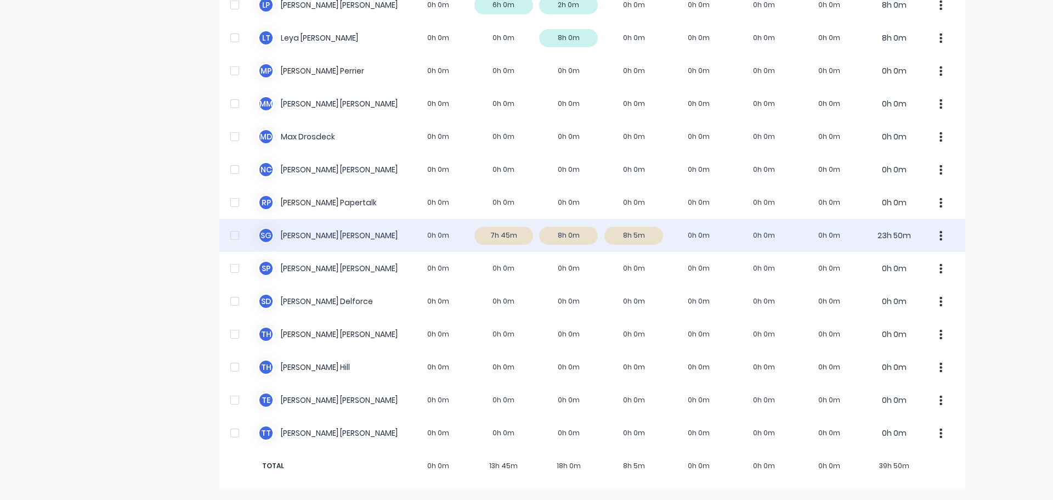
click at [396, 230] on div "S G [PERSON_NAME] 0h 0m 7h 45m 8h 0m 8h 5m 0h 0m 0h 0m 0h 0m 23h 50m" at bounding box center [592, 235] width 746 height 33
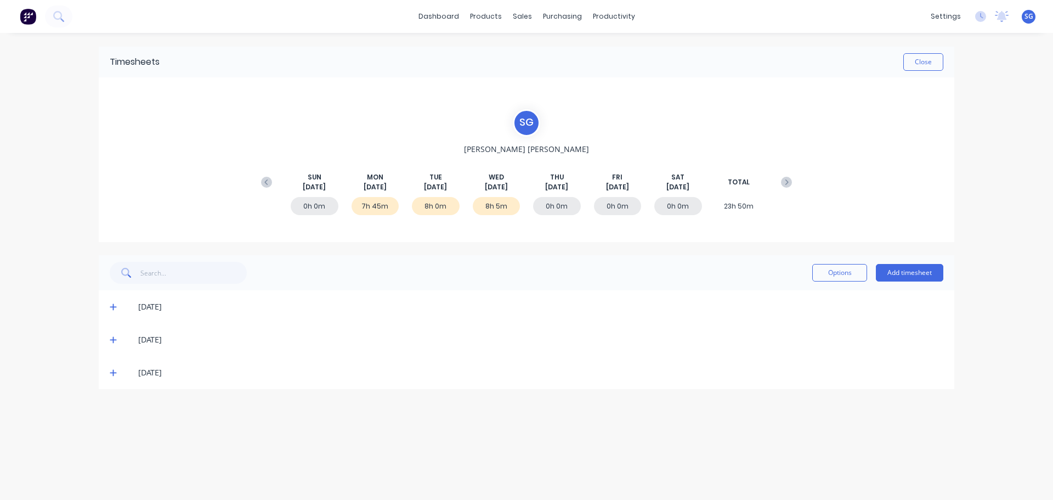
click at [114, 308] on icon at bounding box center [113, 307] width 7 height 8
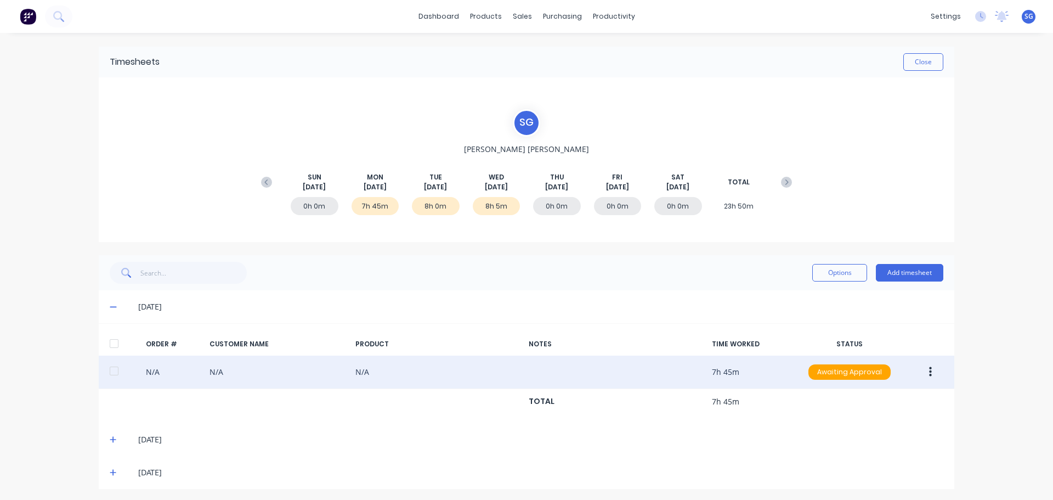
click at [929, 371] on icon "button" at bounding box center [930, 372] width 3 height 12
click at [892, 449] on div "Edit" at bounding box center [891, 445] width 84 height 16
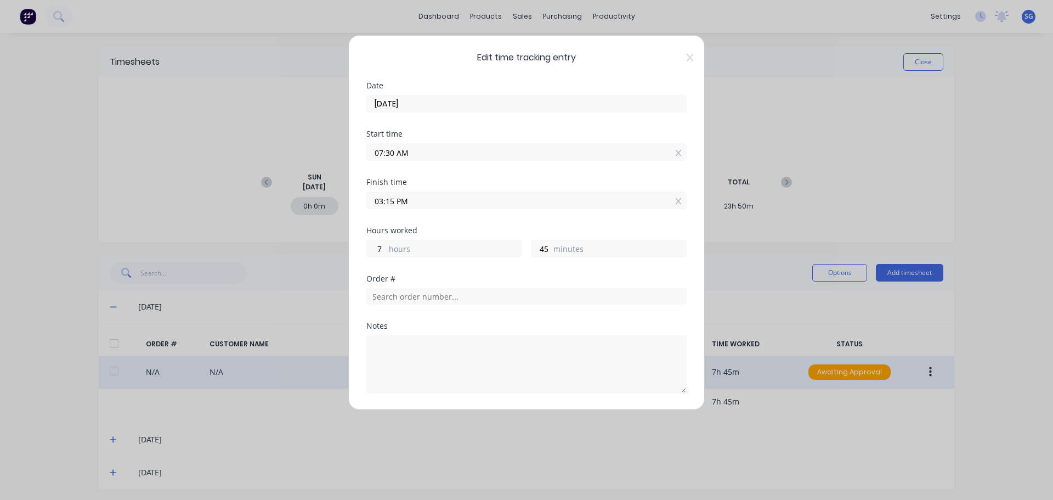
click at [499, 205] on input "03:15 PM" at bounding box center [526, 200] width 319 height 16
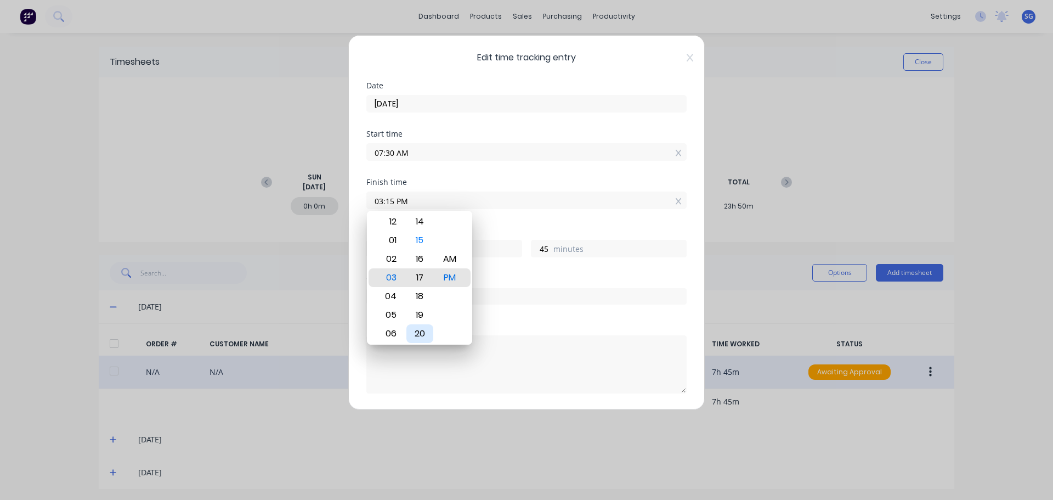
type input "03:17 PM"
type input "47"
type input "03:18 PM"
type input "48"
type input "03:20 PM"
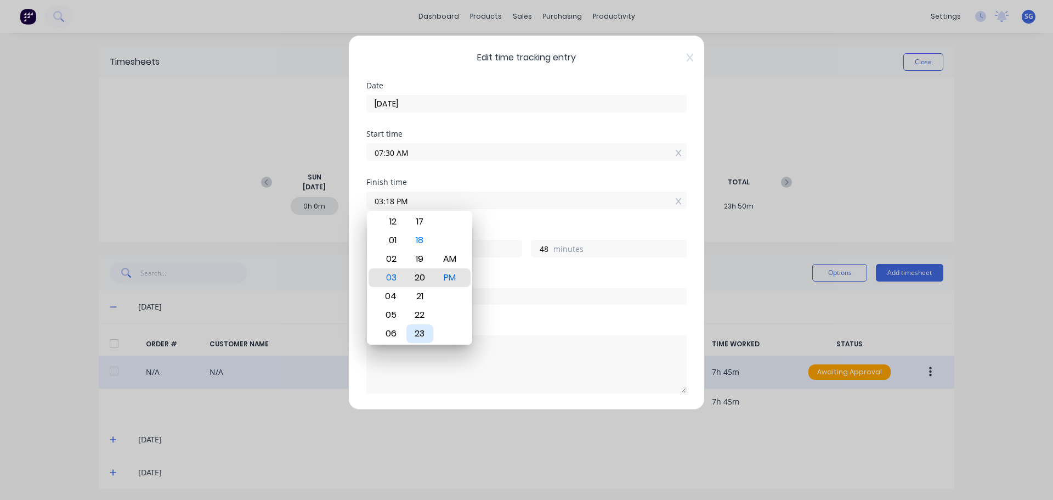
type input "50"
type input "03:21 PM"
type input "51"
type input "03:22 PM"
type input "52"
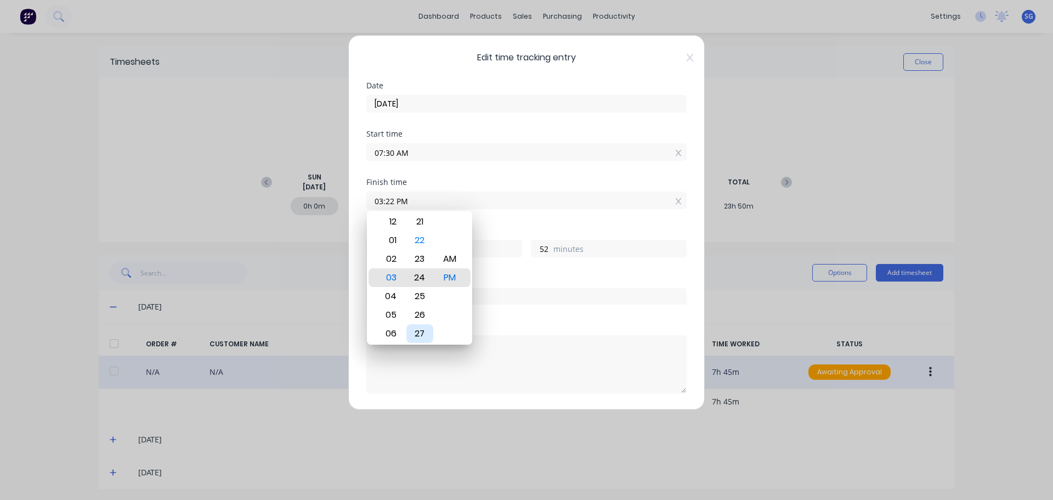
type input "03:24 PM"
type input "54"
type input "03:25 PM"
type input "55"
type input "03:27 PM"
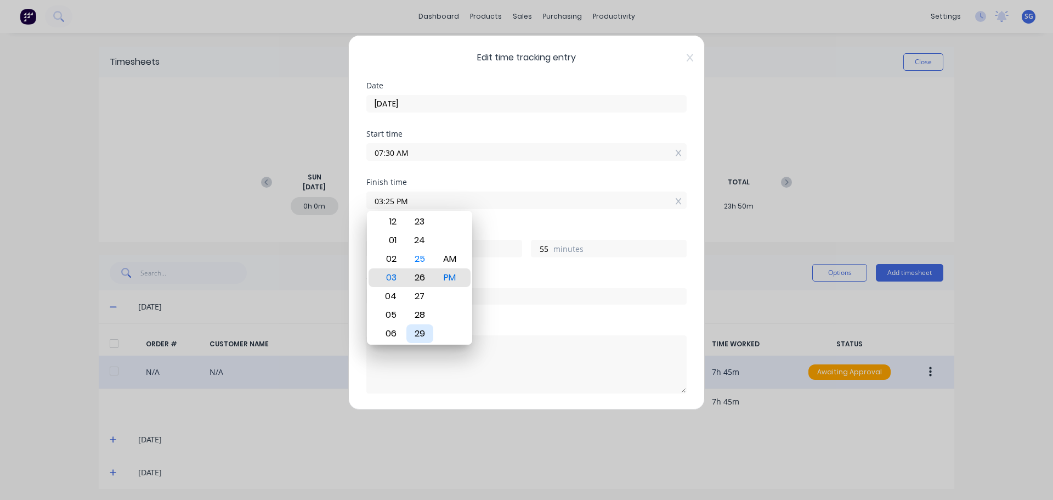
type input "57"
click at [423, 330] on div "30" at bounding box center [419, 333] width 27 height 19
type input "03:30 PM"
type input "8"
type input "0"
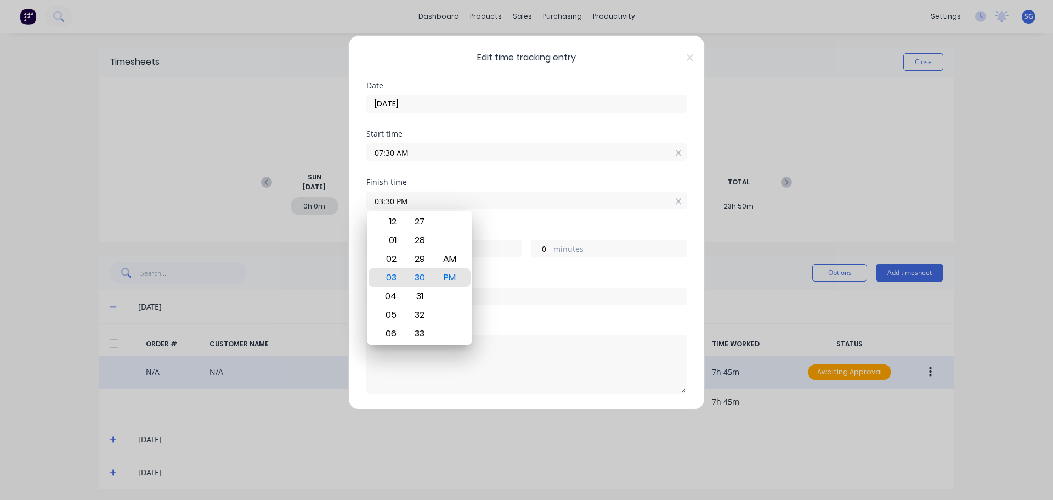
click at [512, 230] on div "Hours worked" at bounding box center [526, 230] width 320 height 8
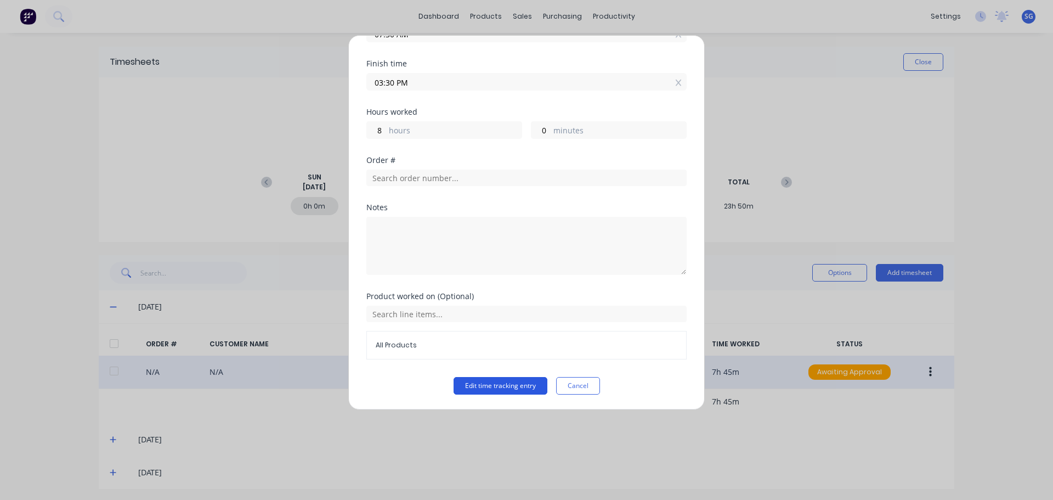
scroll to position [119, 0]
click at [489, 390] on button "Edit time tracking entry" at bounding box center [501, 385] width 94 height 18
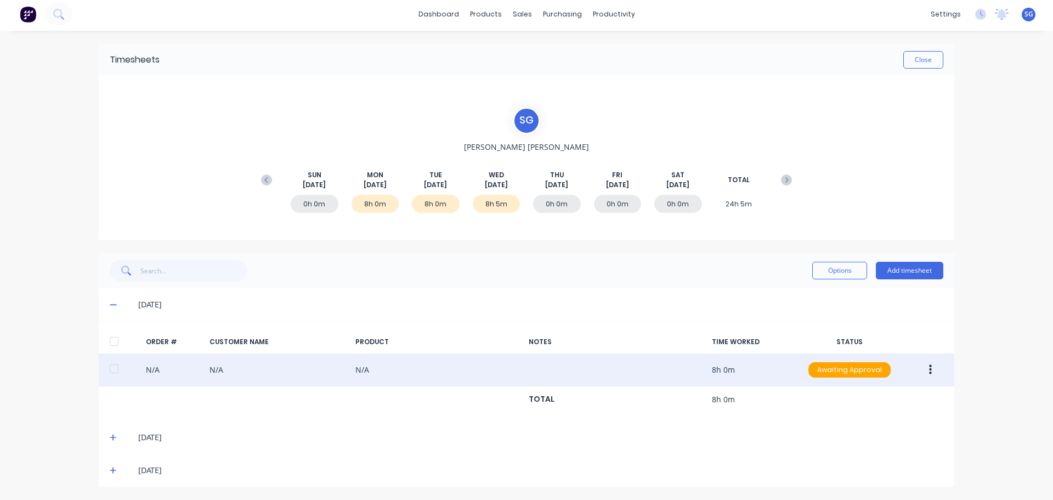
scroll to position [3, 0]
click at [112, 306] on icon at bounding box center [113, 304] width 7 height 8
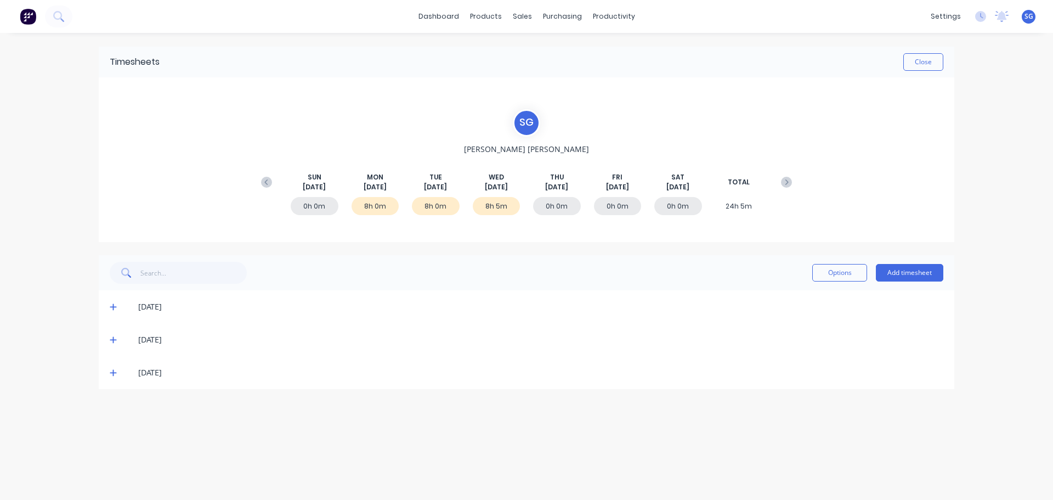
click at [496, 188] on span "[DATE]" at bounding box center [496, 187] width 23 height 10
click at [503, 202] on div "8h 5m" at bounding box center [497, 206] width 48 height 18
click at [146, 374] on div "[DATE]" at bounding box center [540, 372] width 805 height 12
click at [112, 374] on icon at bounding box center [113, 373] width 7 height 8
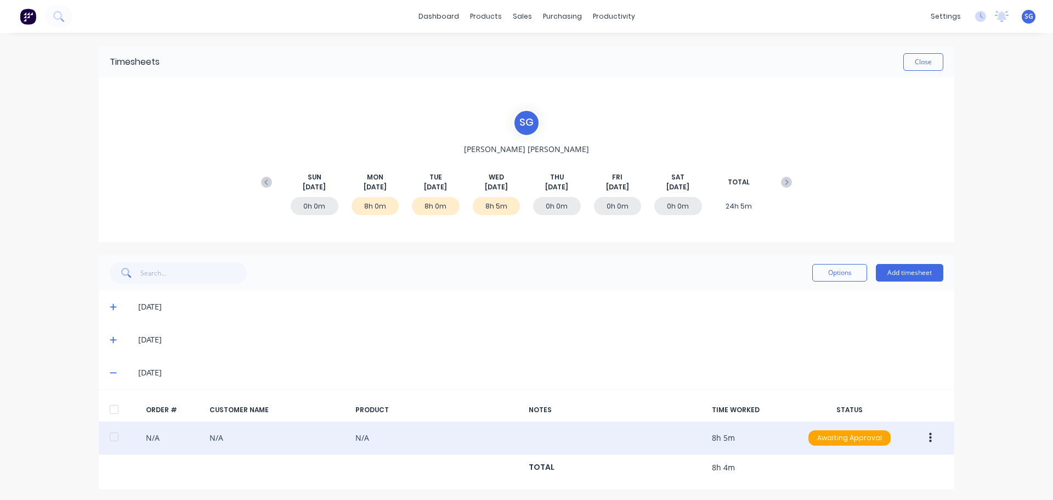
click at [929, 441] on icon "button" at bounding box center [930, 438] width 3 height 12
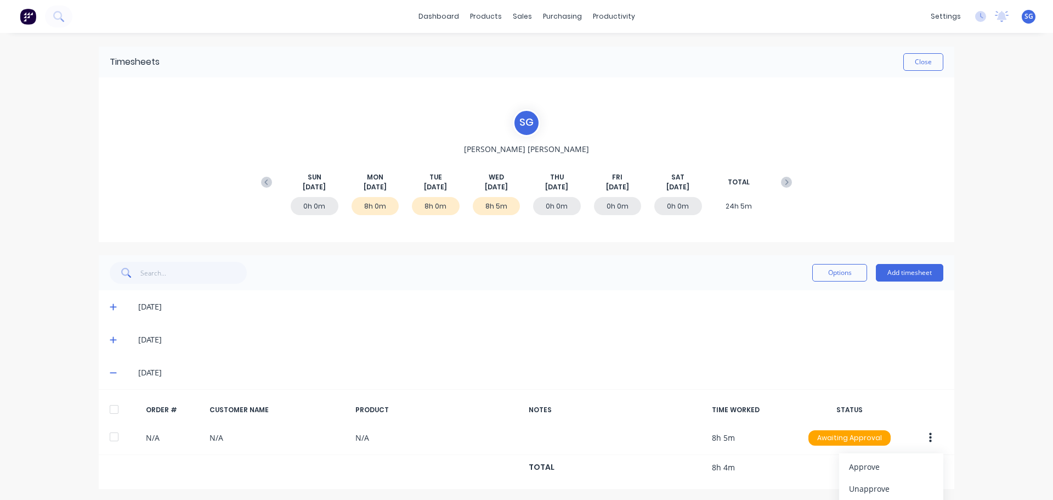
scroll to position [69, 0]
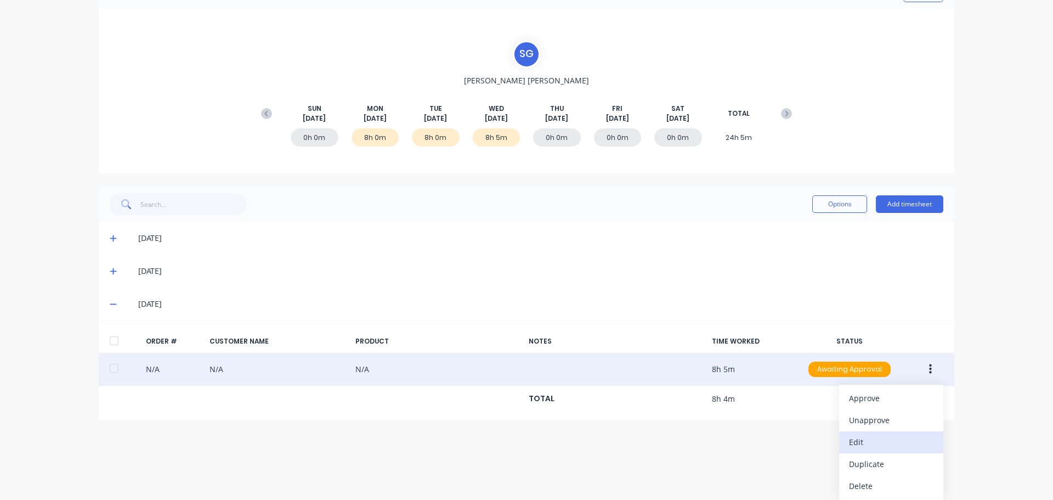
click at [867, 444] on div "Edit" at bounding box center [891, 442] width 84 height 16
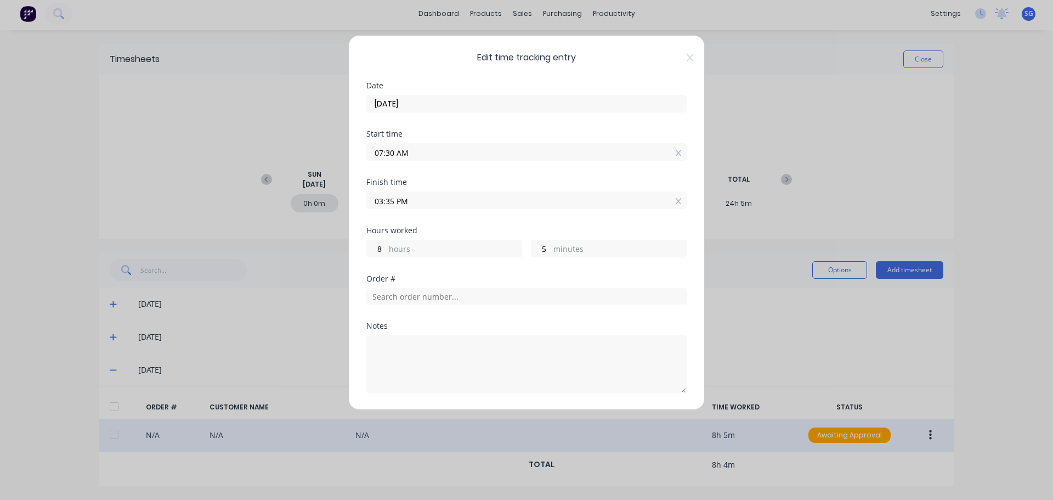
click at [415, 203] on input "03:35 PM" at bounding box center [526, 200] width 319 height 16
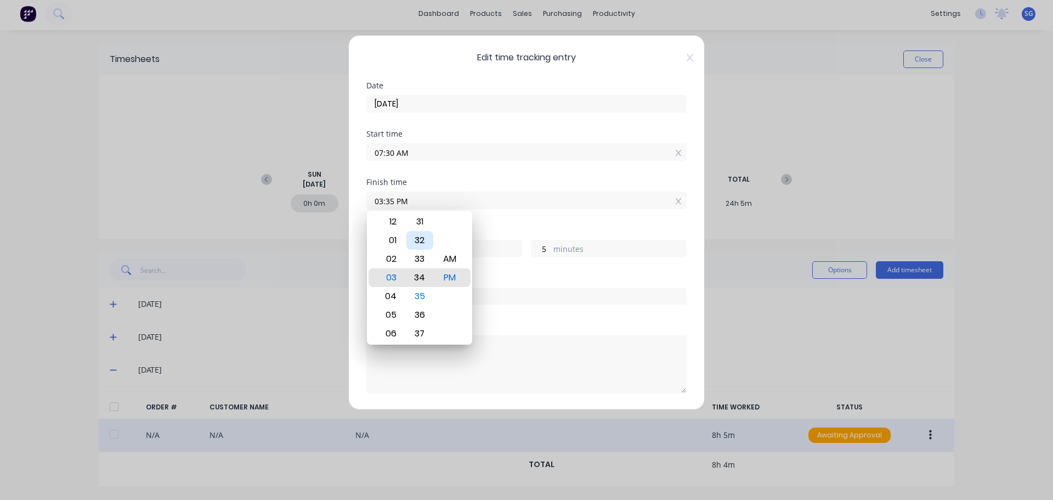
type input "03:34 PM"
type input "4"
type input "03:33 PM"
type input "3"
click at [420, 224] on div "30" at bounding box center [419, 221] width 27 height 19
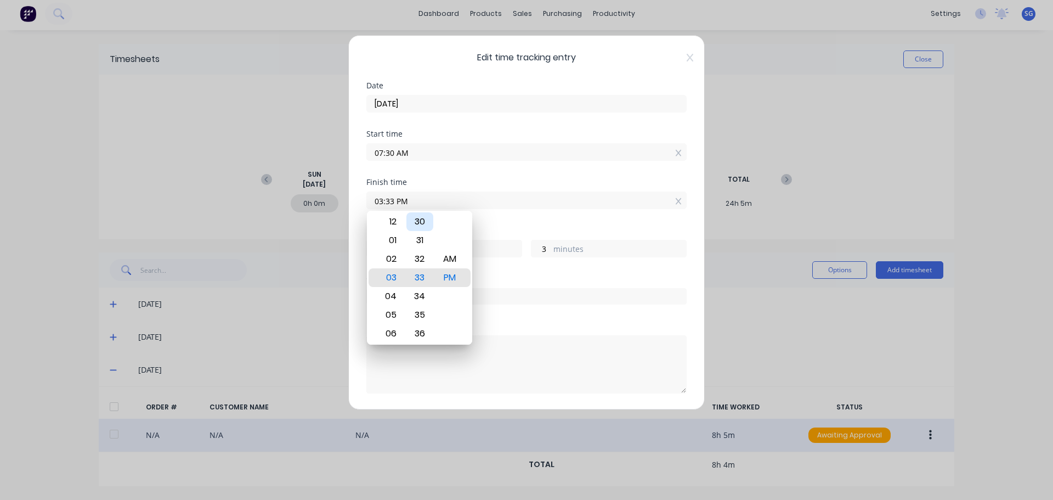
type input "03:30 PM"
type input "0"
click at [537, 230] on div "Hours worked" at bounding box center [526, 230] width 320 height 8
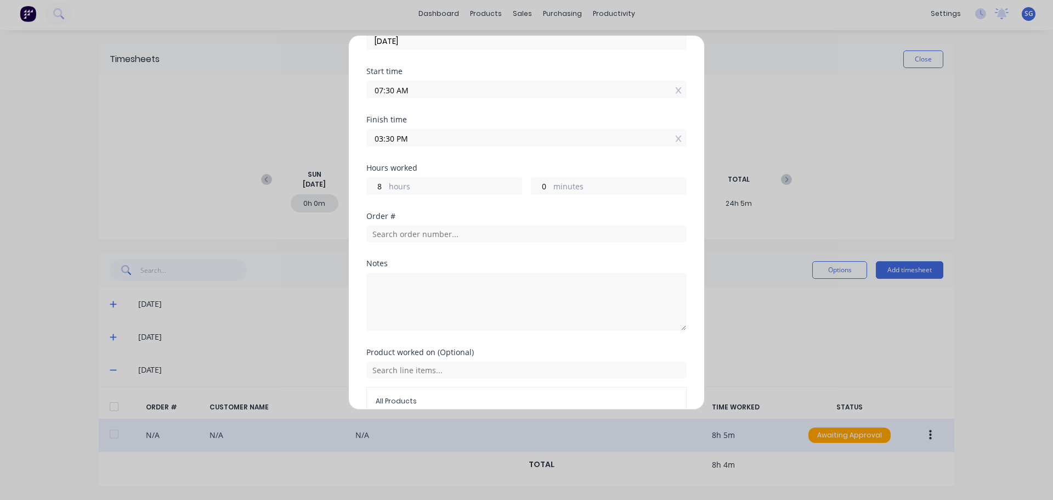
scroll to position [119, 0]
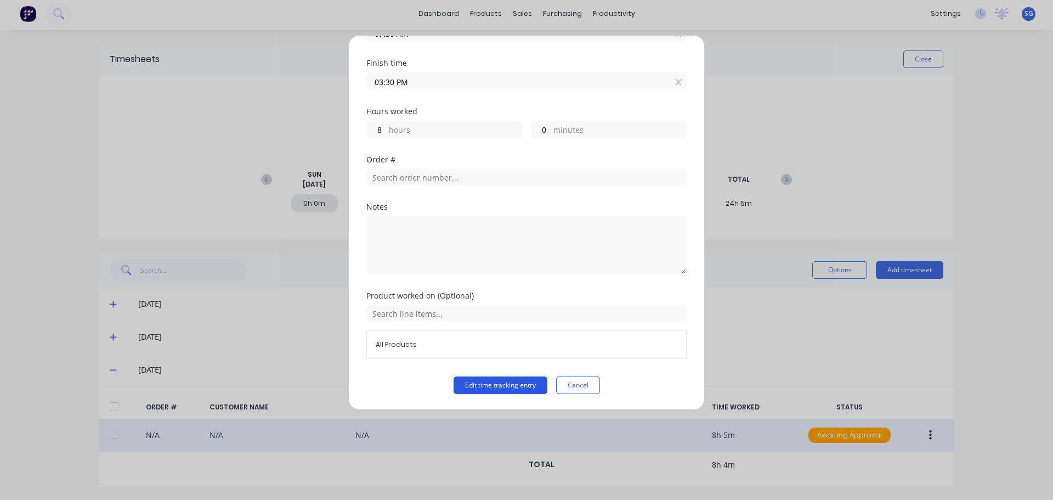
click at [487, 383] on button "Edit time tracking entry" at bounding box center [501, 385] width 94 height 18
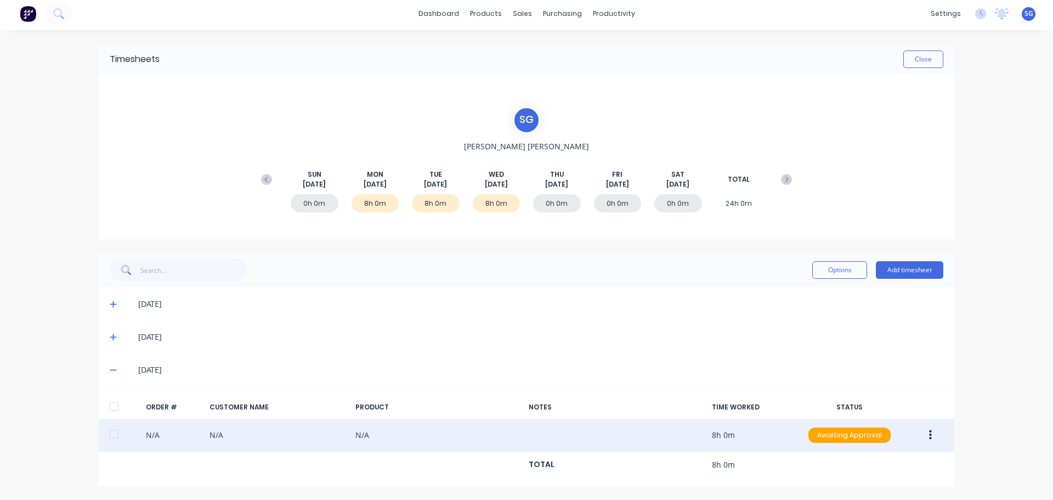
click at [110, 370] on icon at bounding box center [113, 370] width 7 height 1
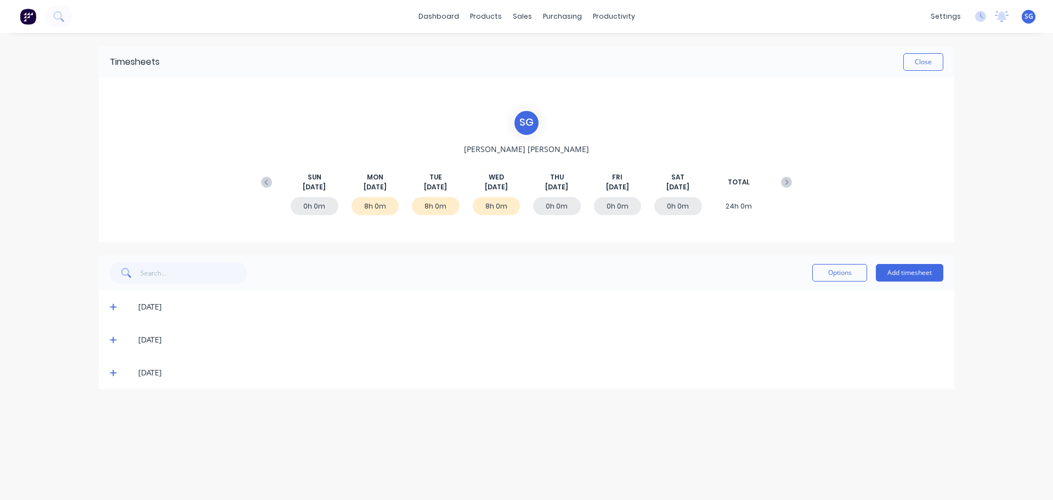
click at [970, 315] on div "dashboard products sales purchasing productivity dashboard products Product Cat…" at bounding box center [526, 250] width 1053 height 500
click at [920, 67] on button "Close" at bounding box center [923, 62] width 40 height 18
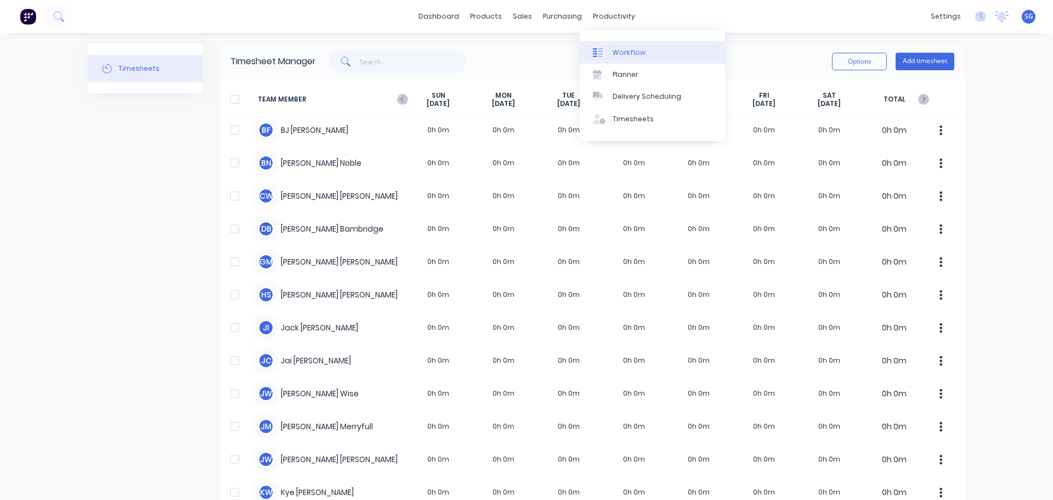
click at [611, 53] on link "Workflow" at bounding box center [652, 52] width 145 height 22
